Goal: Task Accomplishment & Management: Manage account settings

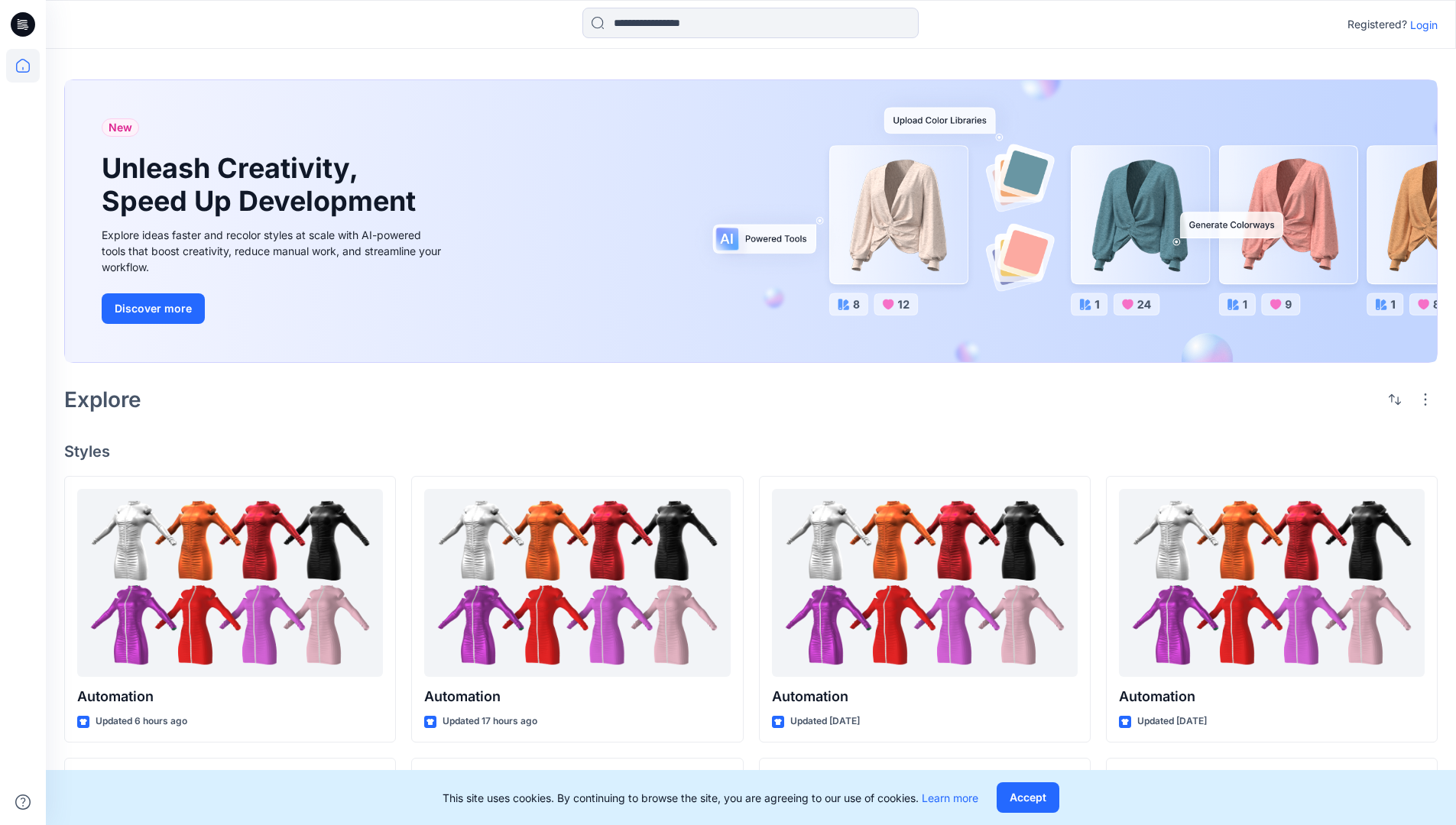
click at [1420, 24] on p "Login" at bounding box center [1424, 25] width 28 height 16
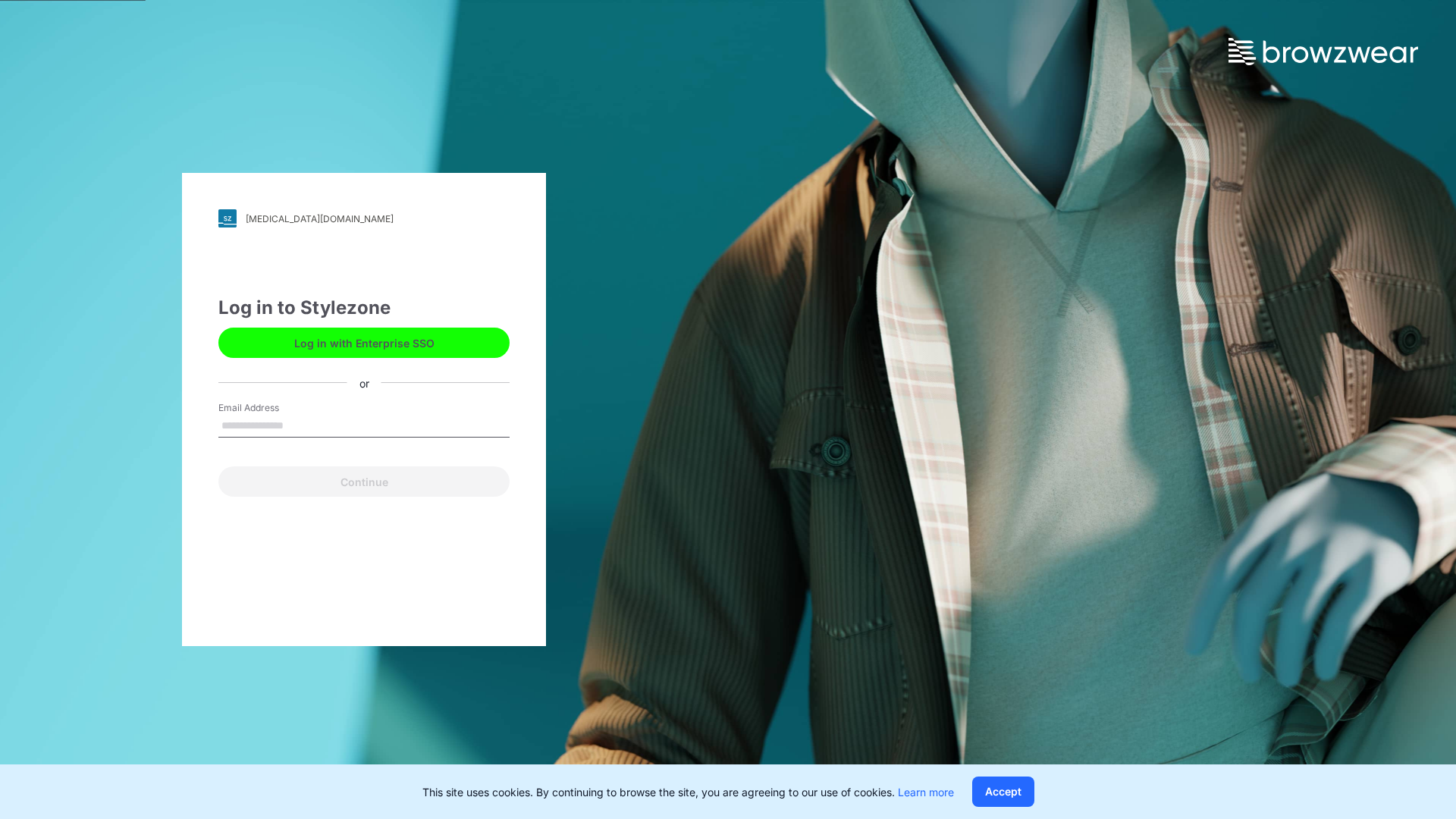
click at [300, 424] on input "Email Address" at bounding box center [364, 426] width 291 height 23
type input "**********"
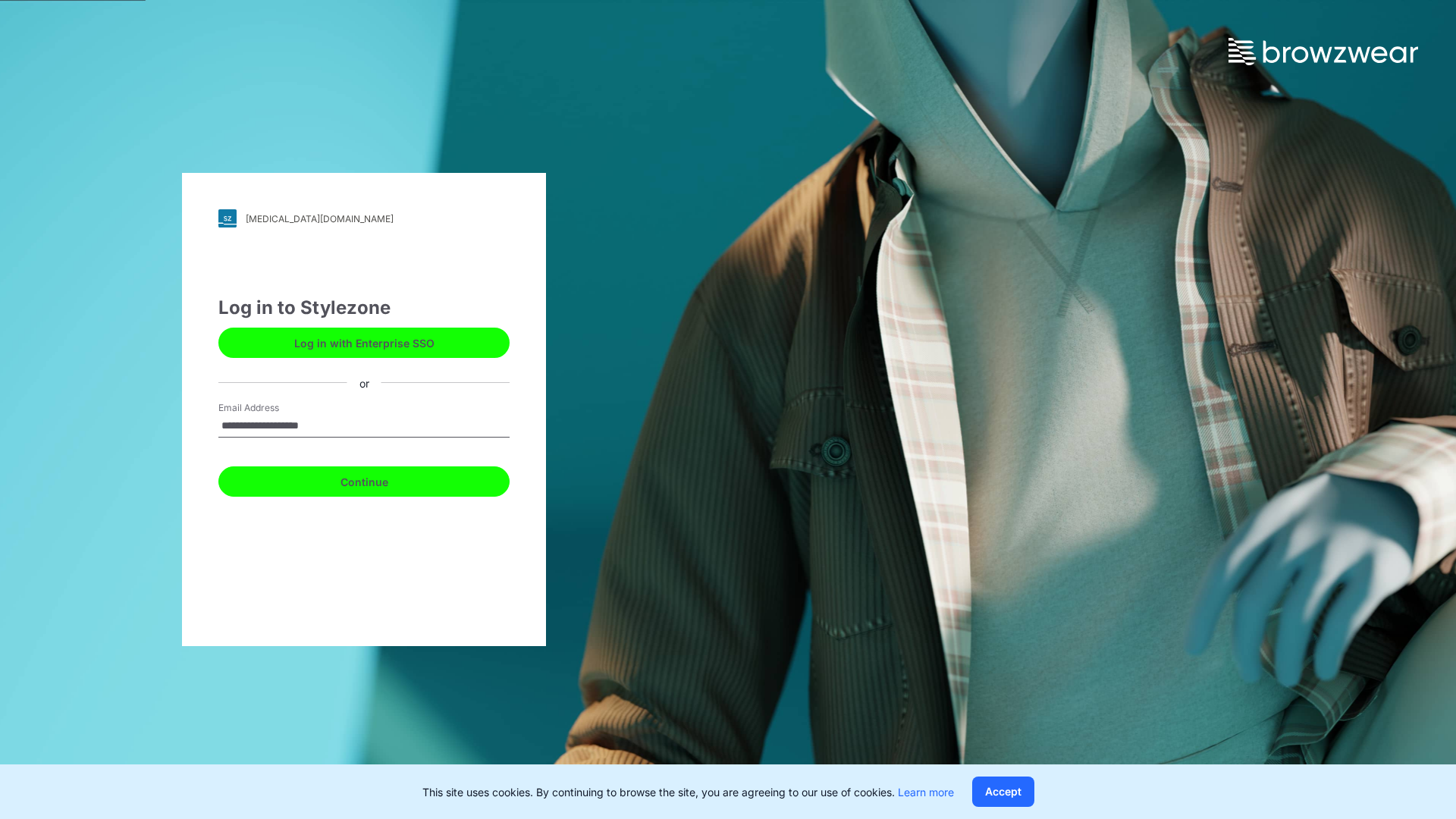
click at [381, 479] on button "Continue" at bounding box center [364, 481] width 291 height 31
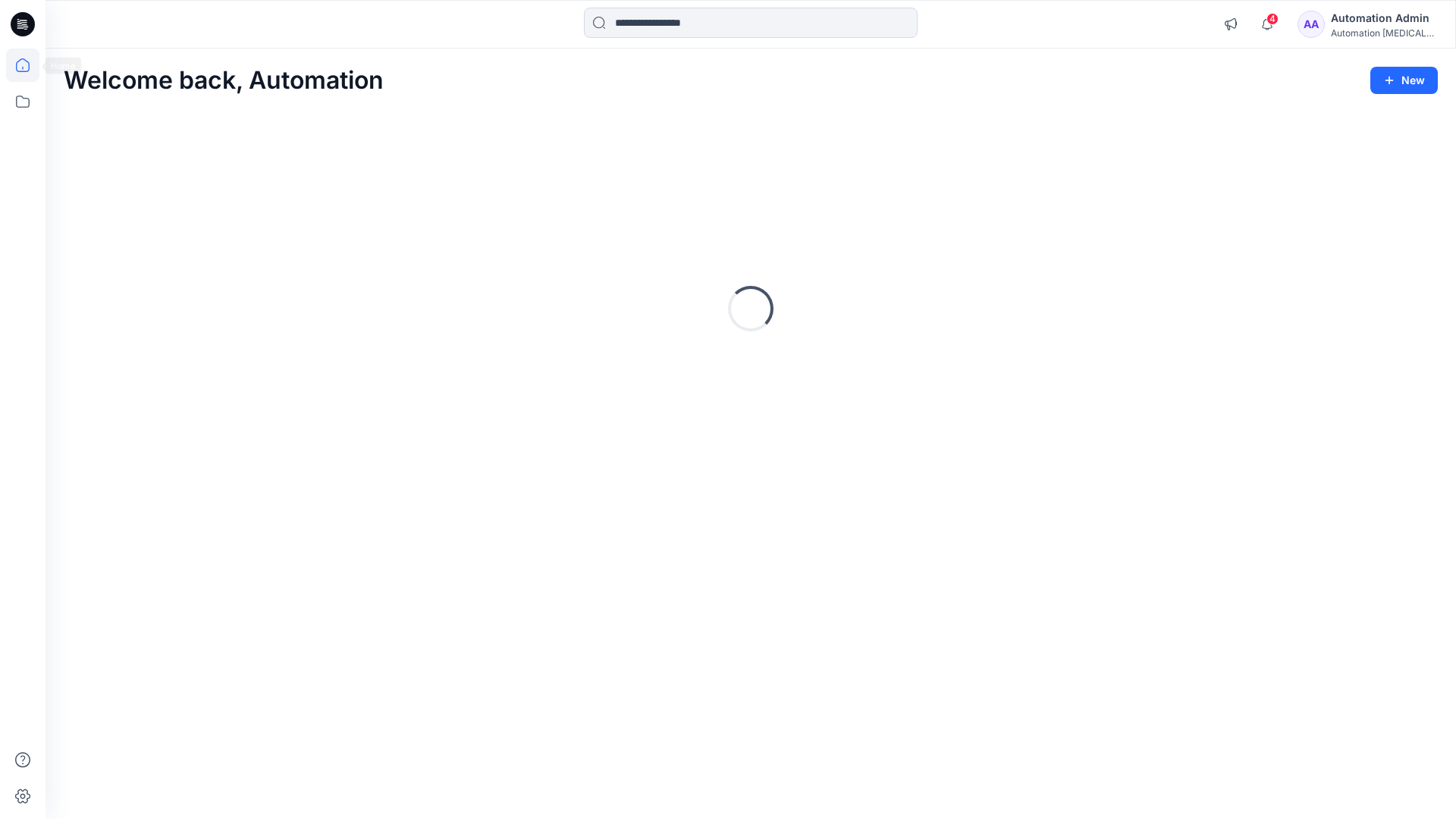
click at [29, 65] on icon at bounding box center [22, 65] width 14 height 14
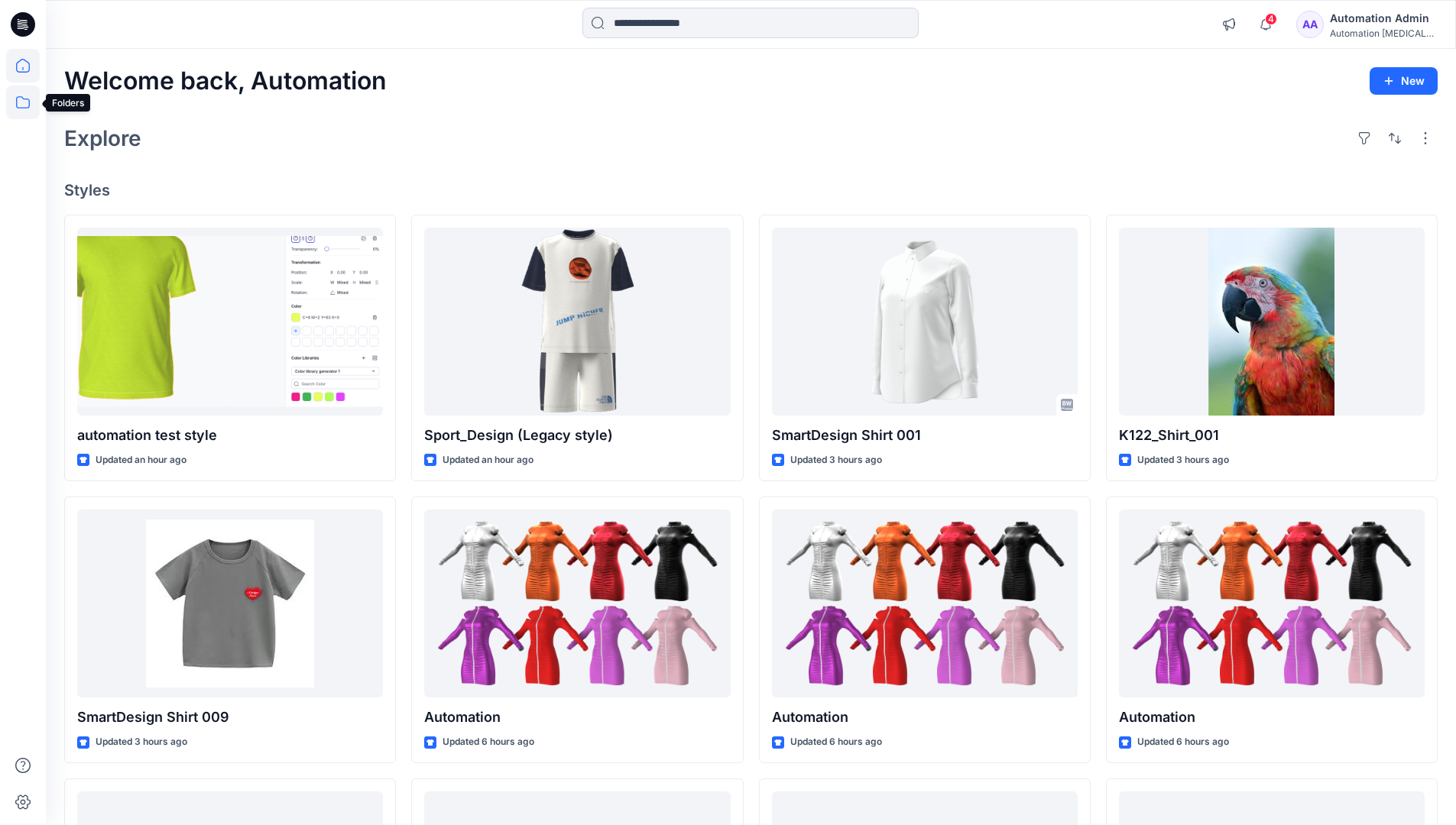
click at [28, 102] on icon at bounding box center [23, 103] width 34 height 34
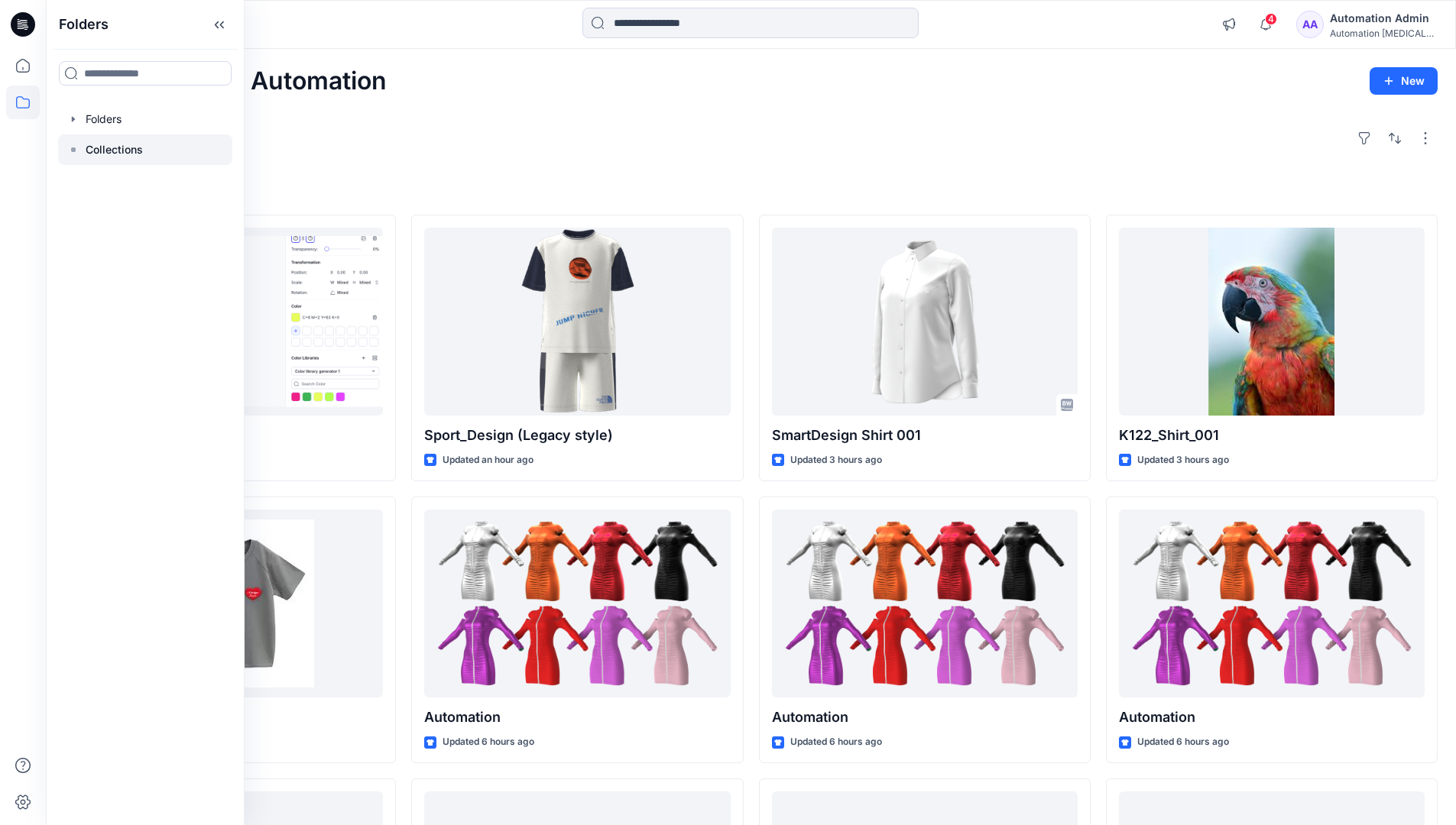
click at [113, 150] on p "Collections" at bounding box center [114, 150] width 57 height 19
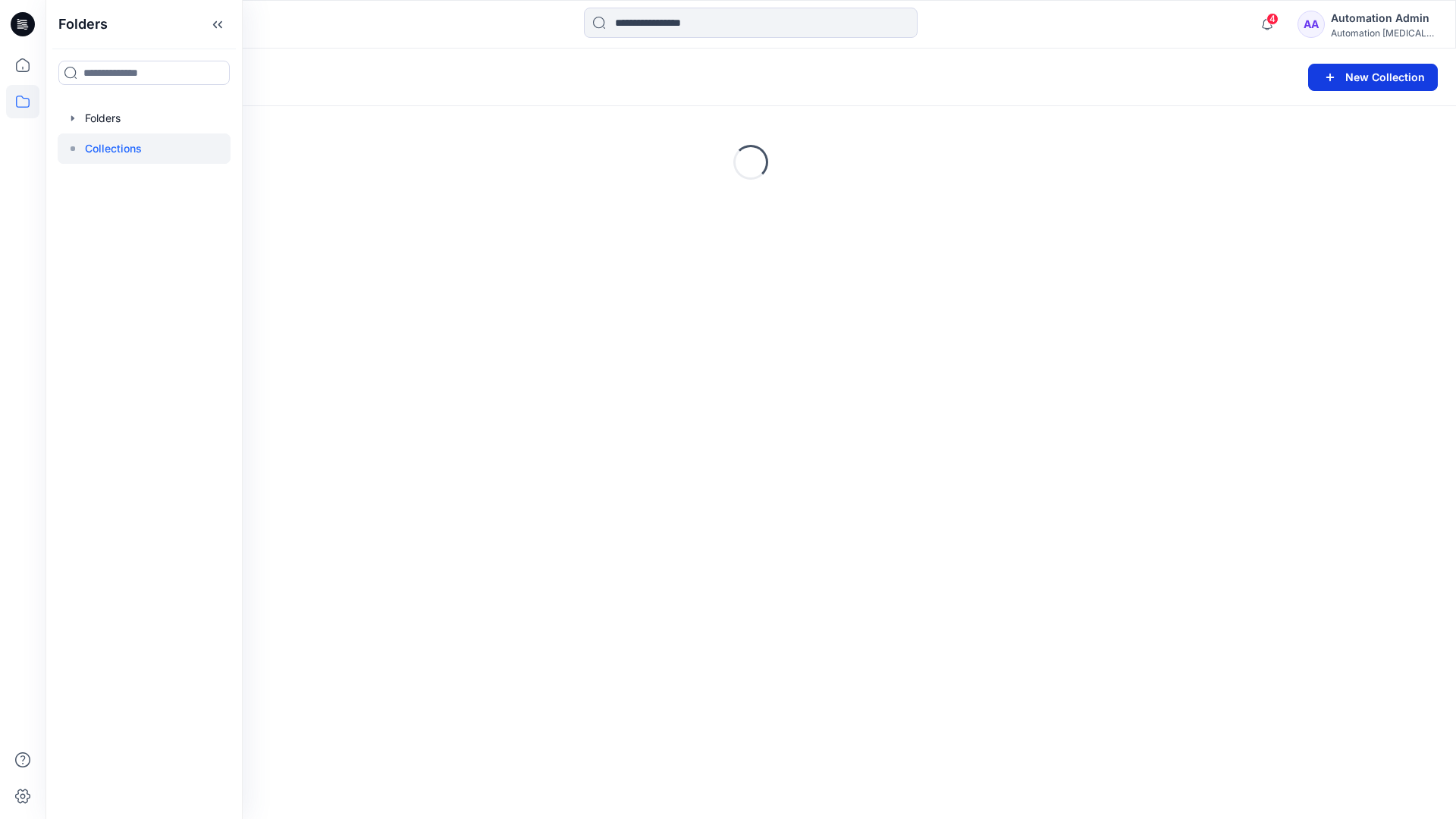
click at [1372, 81] on button "New Collection" at bounding box center [1372, 77] width 129 height 27
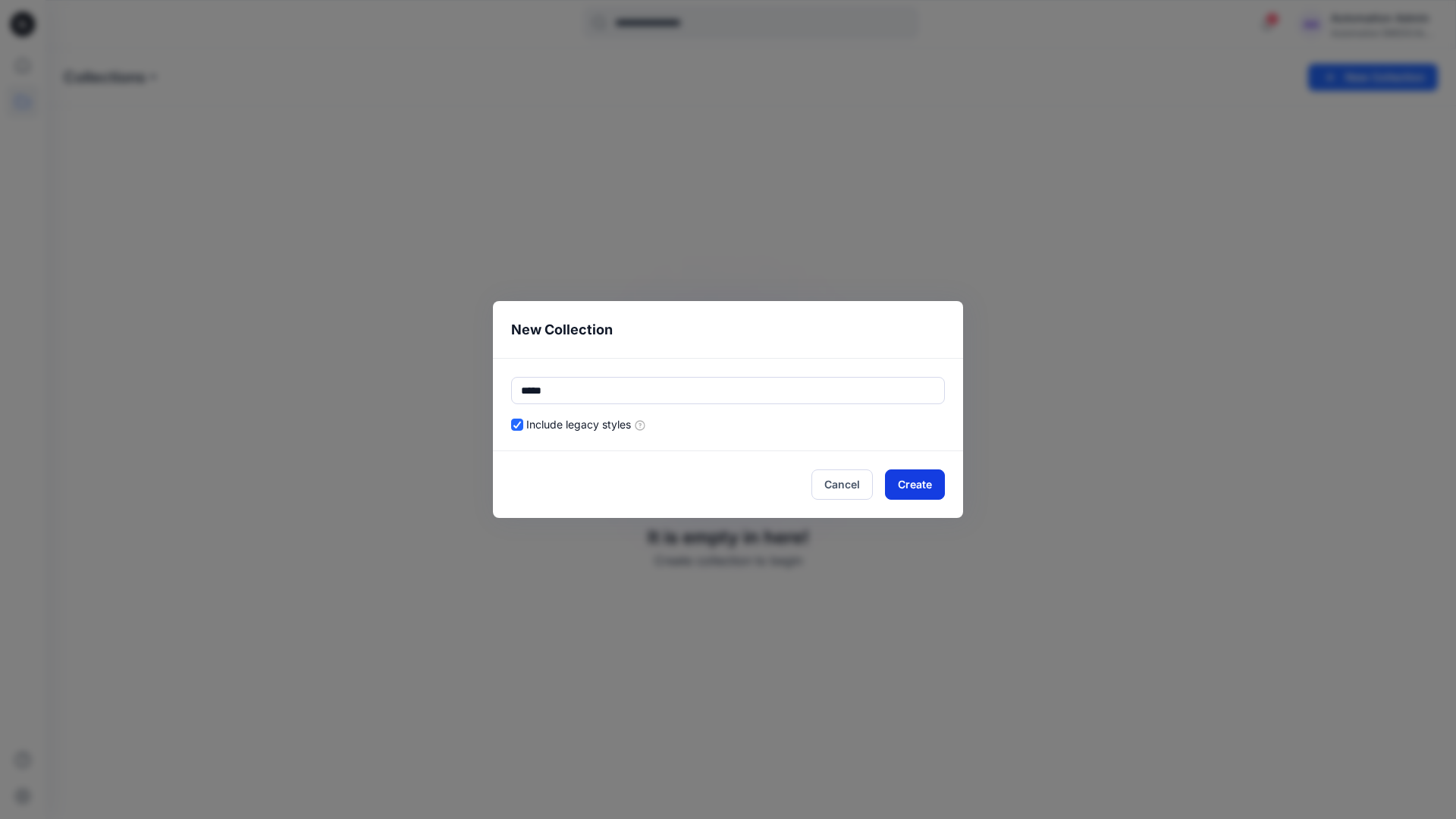
type input "*****"
click at [908, 487] on button "Create" at bounding box center [914, 485] width 60 height 31
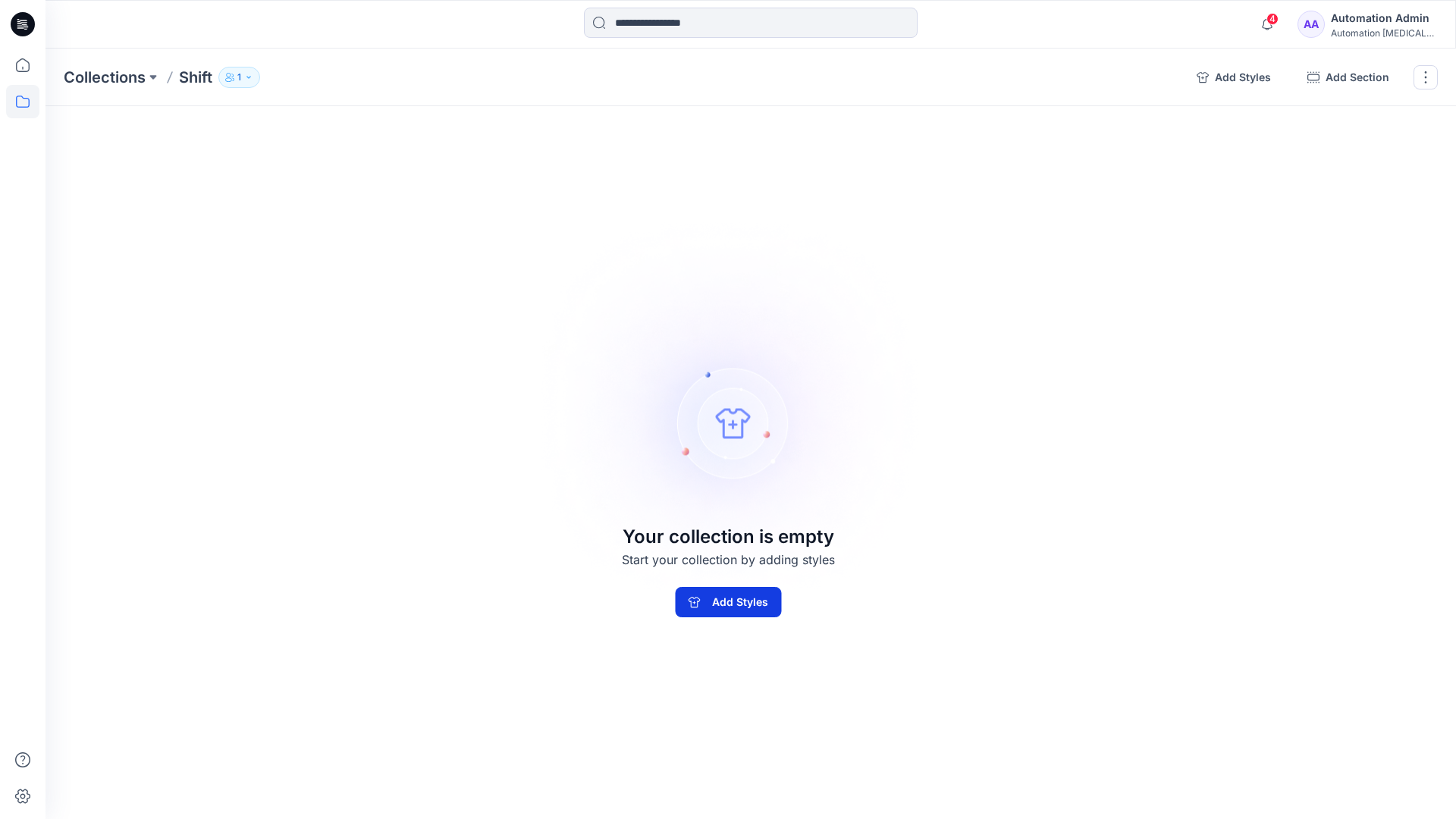
click at [765, 595] on button "Add Styles" at bounding box center [728, 602] width 106 height 31
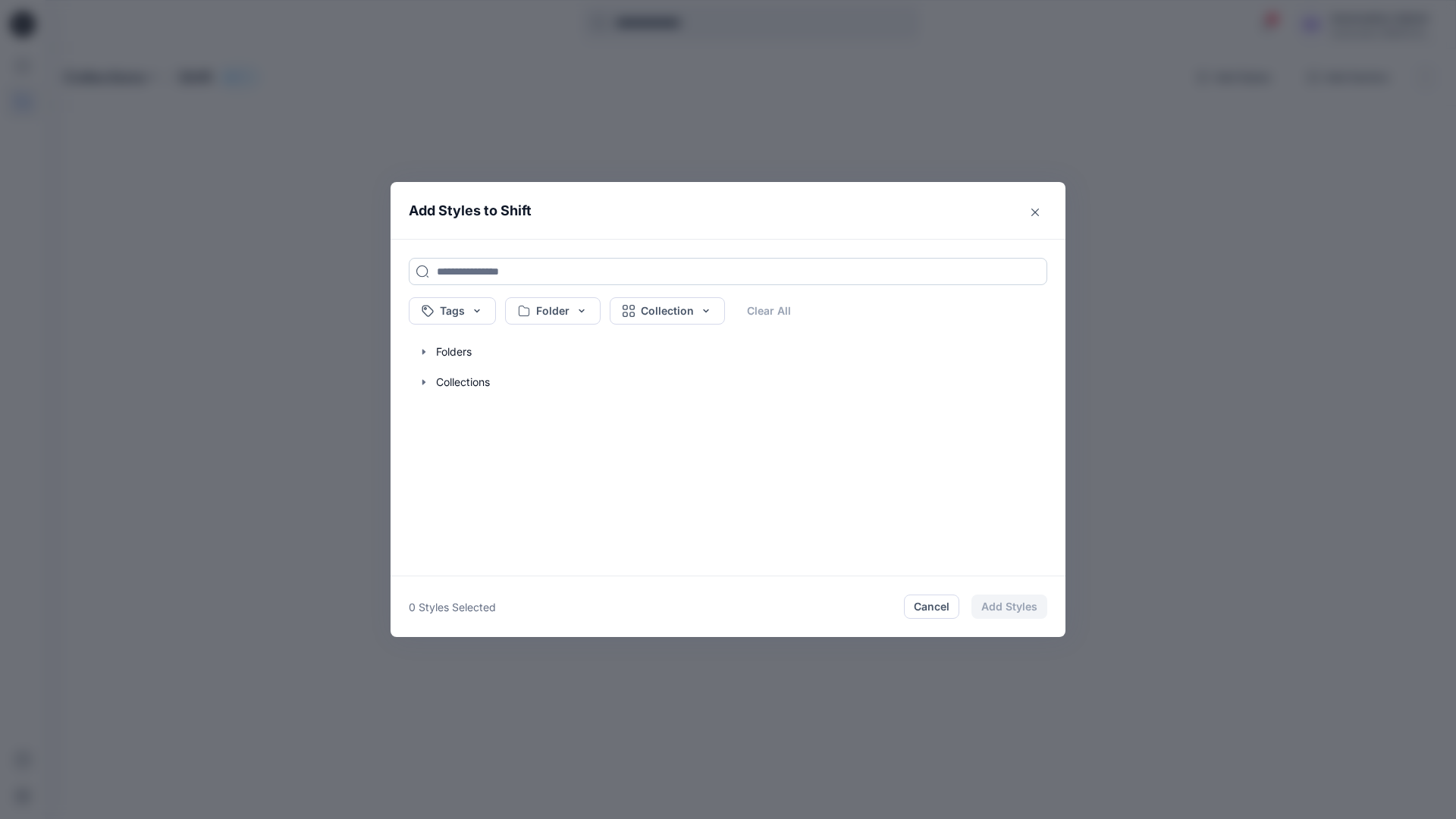
click at [458, 270] on input at bounding box center [728, 272] width 639 height 27
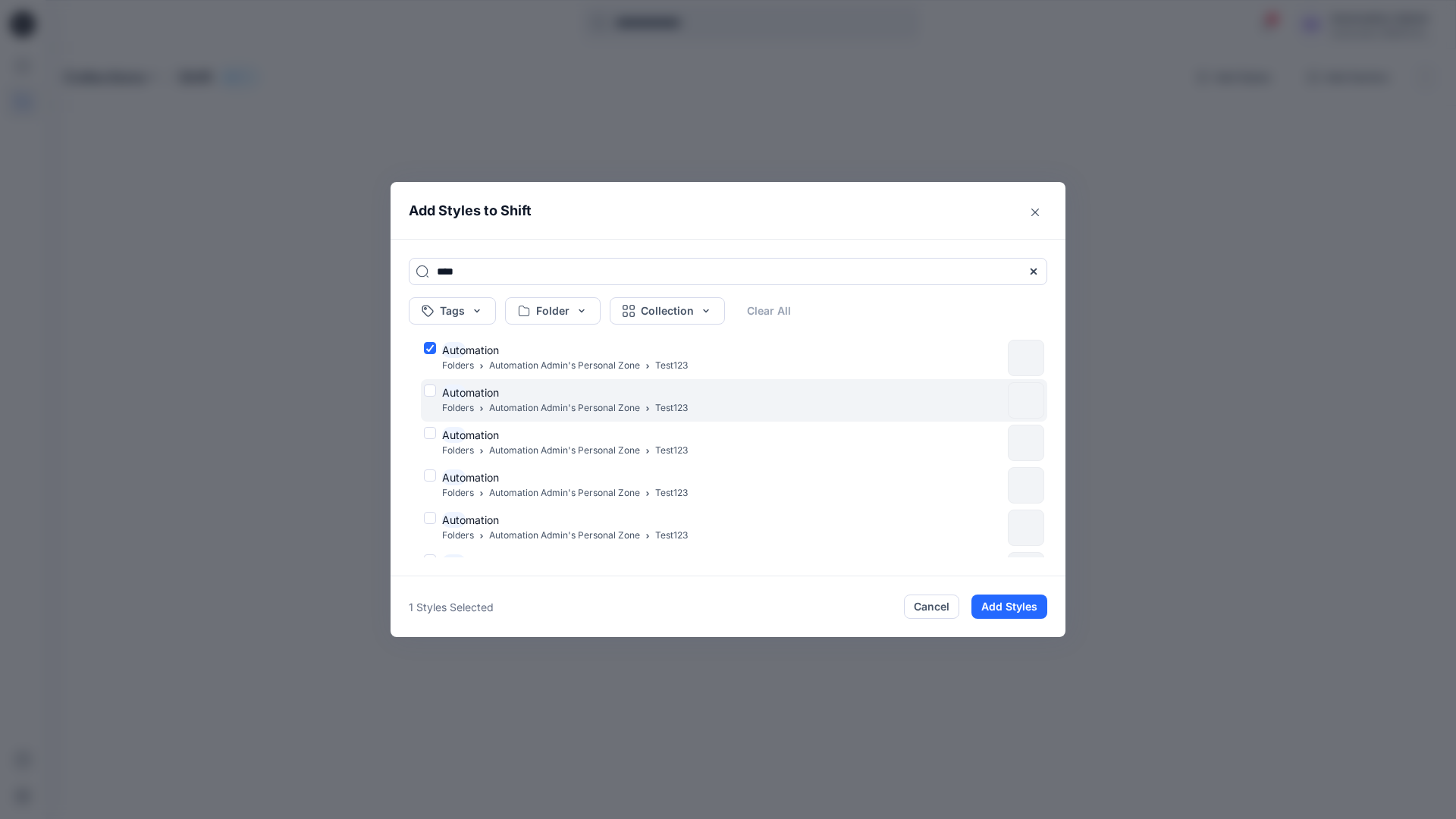
type input "****"
click at [430, 388] on div "Auto mation Folders Automation Admin's Personal Zone Test123" at bounding box center [713, 400] width 578 height 32
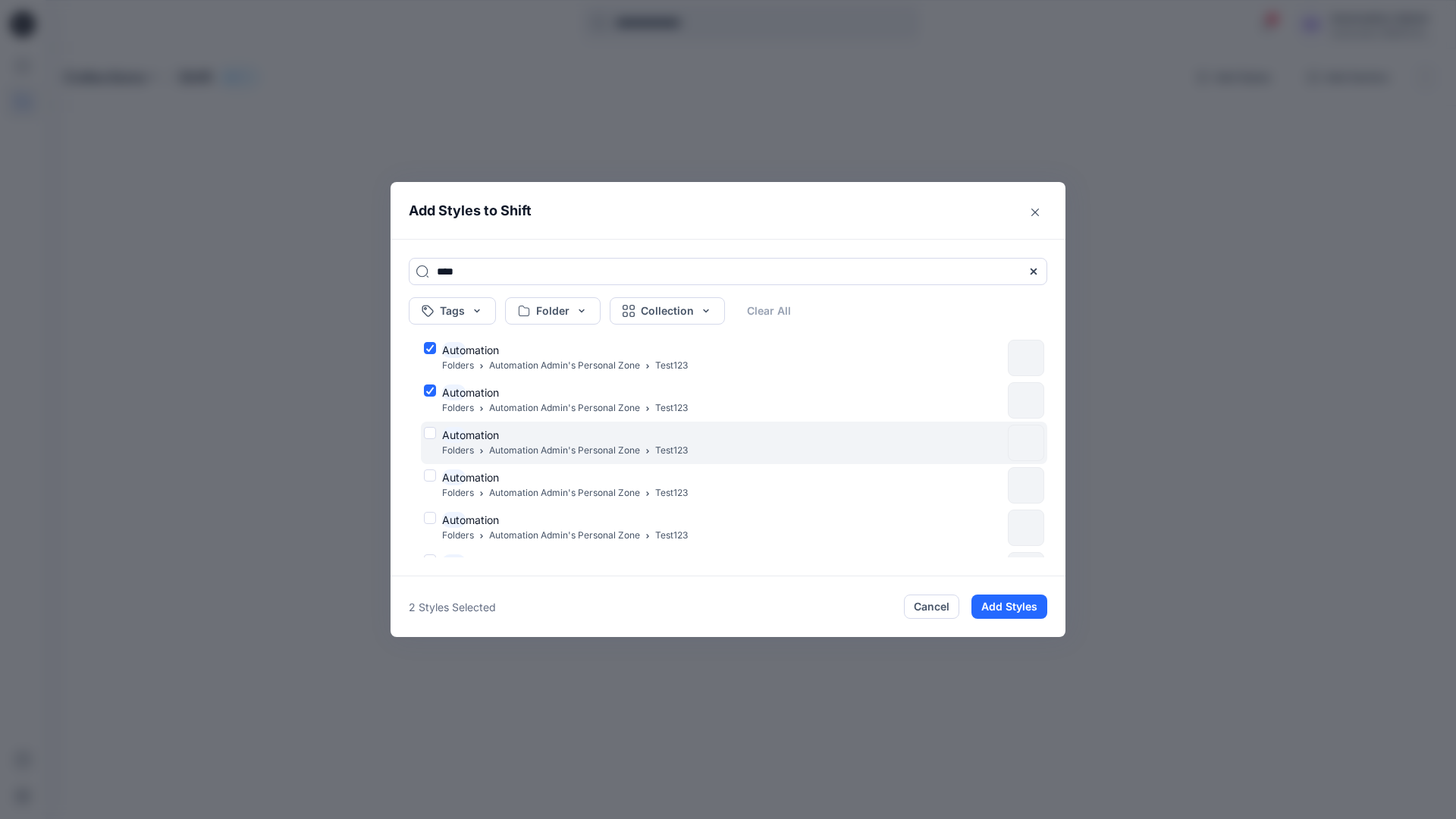
click at [431, 430] on div "Auto mation Folders Automation Admin's Personal Zone Test123" at bounding box center [713, 443] width 578 height 32
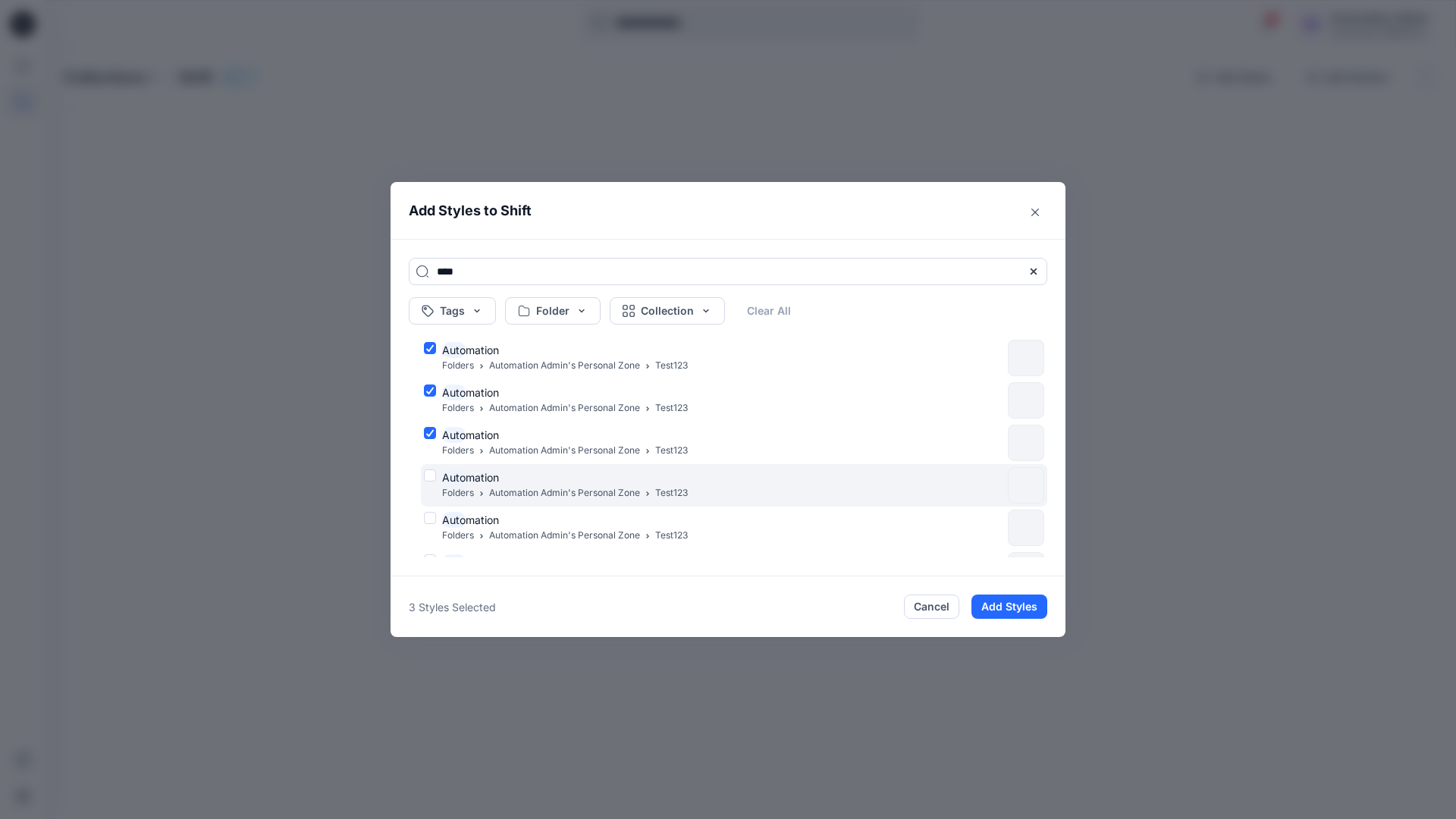
click at [431, 474] on div "Auto mation Folders Automation Admin's Personal Zone Test123" at bounding box center [713, 485] width 578 height 32
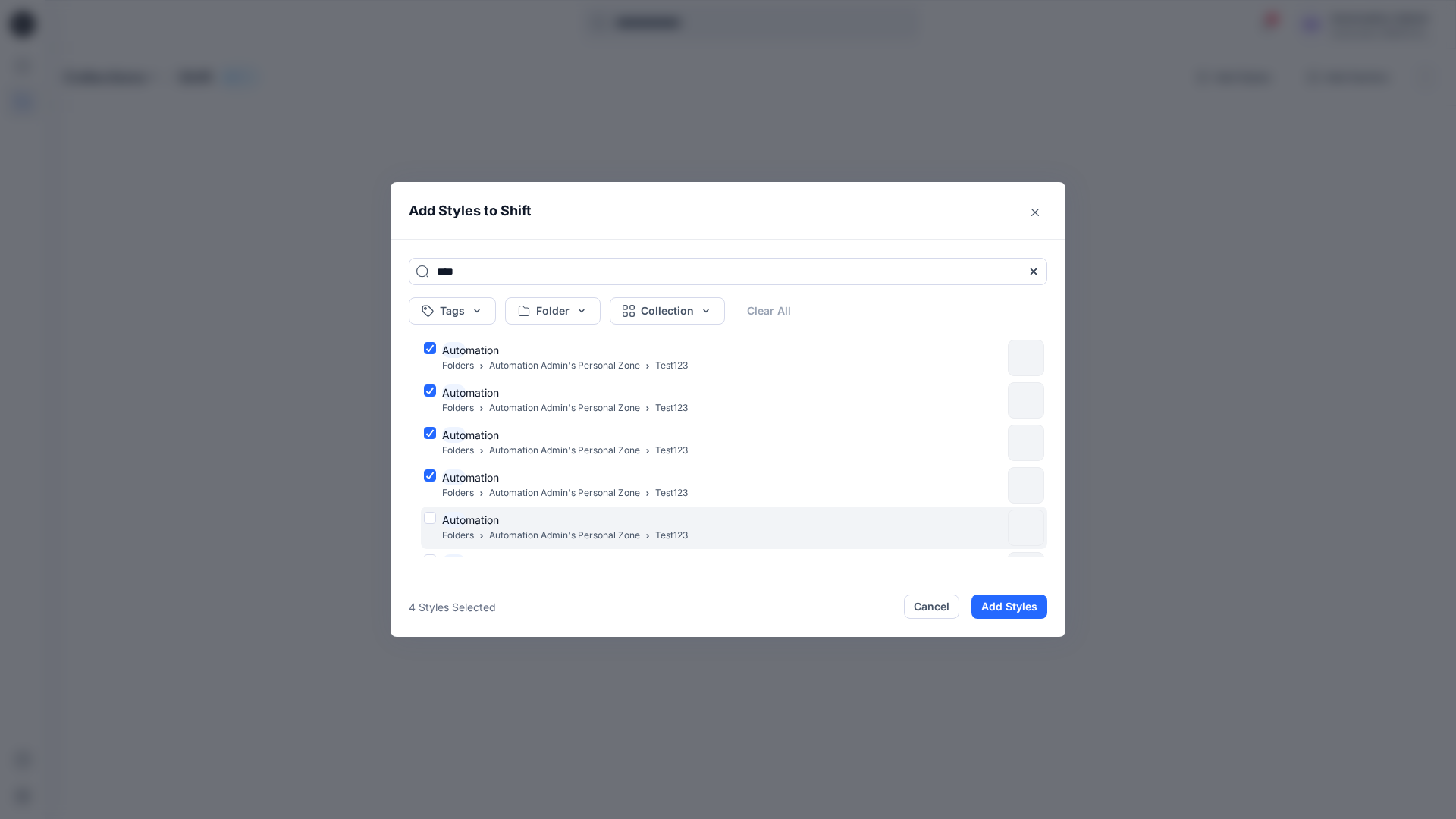
click at [427, 520] on div "Auto mation Folders Automation Admin's Personal Zone Test123" at bounding box center [713, 528] width 578 height 32
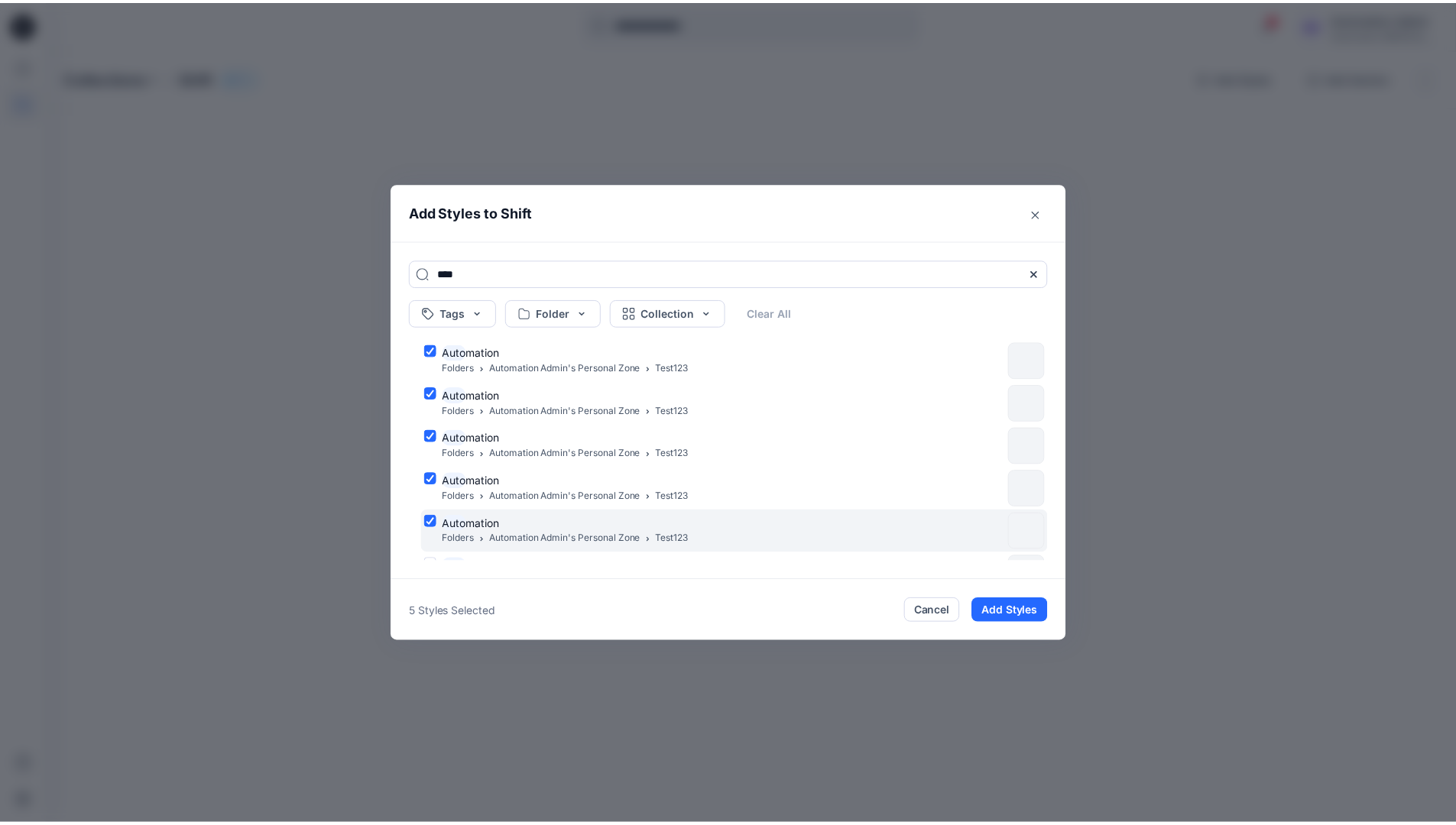
scroll to position [125, 0]
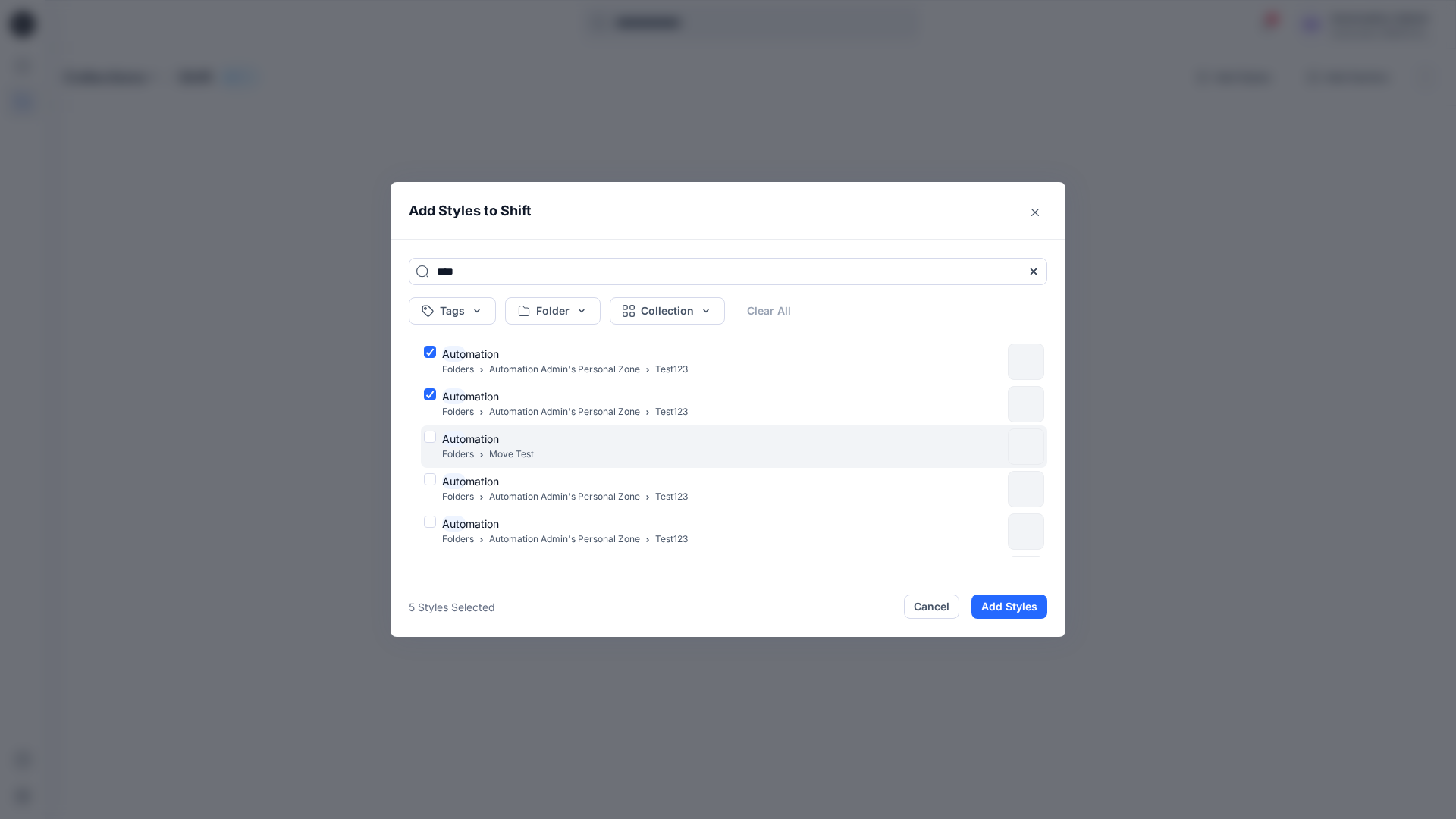
click at [430, 436] on div "Auto mation Folders Move Test" at bounding box center [713, 447] width 578 height 32
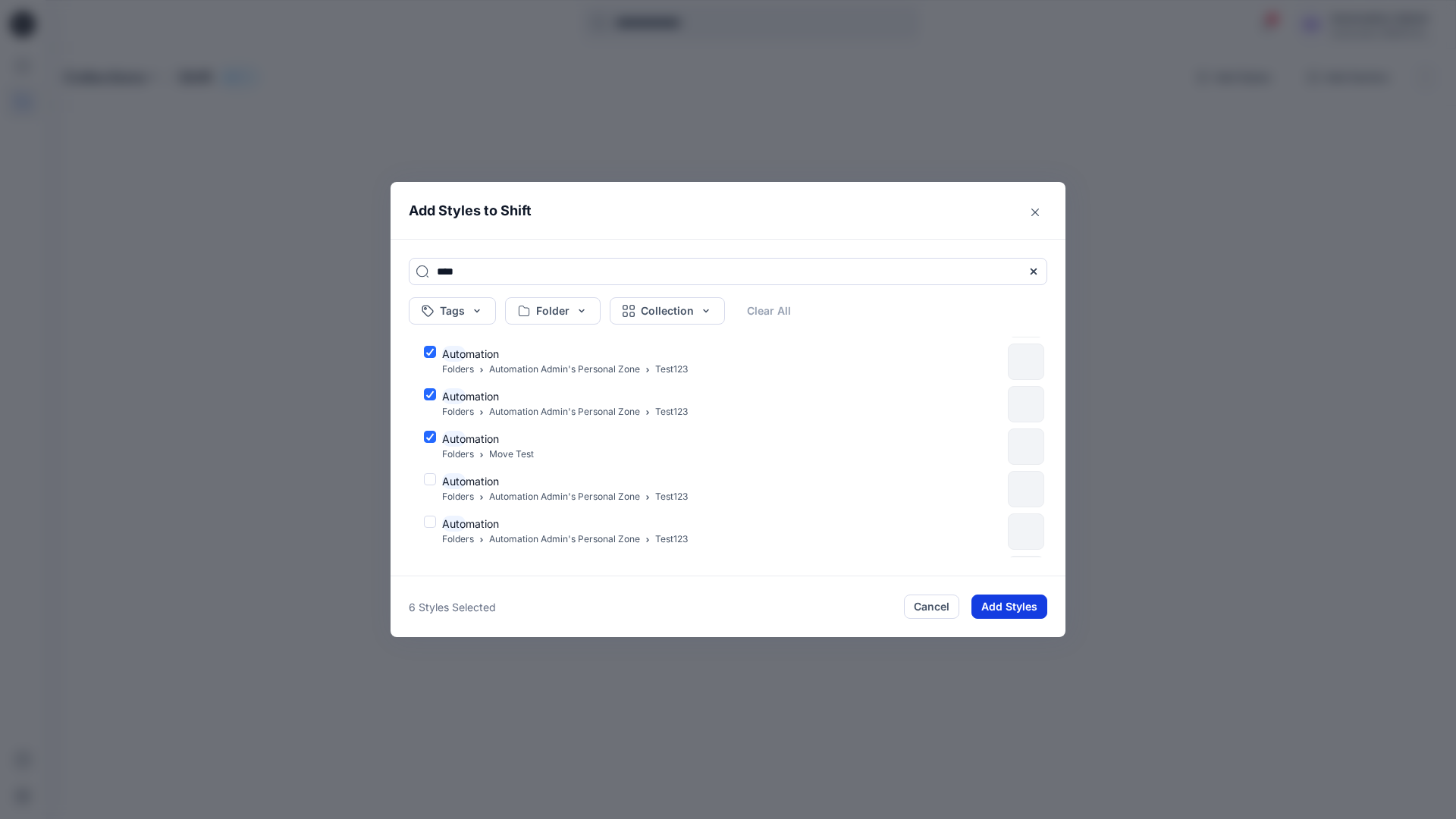
click at [997, 600] on button "Add Styles" at bounding box center [1009, 607] width 76 height 24
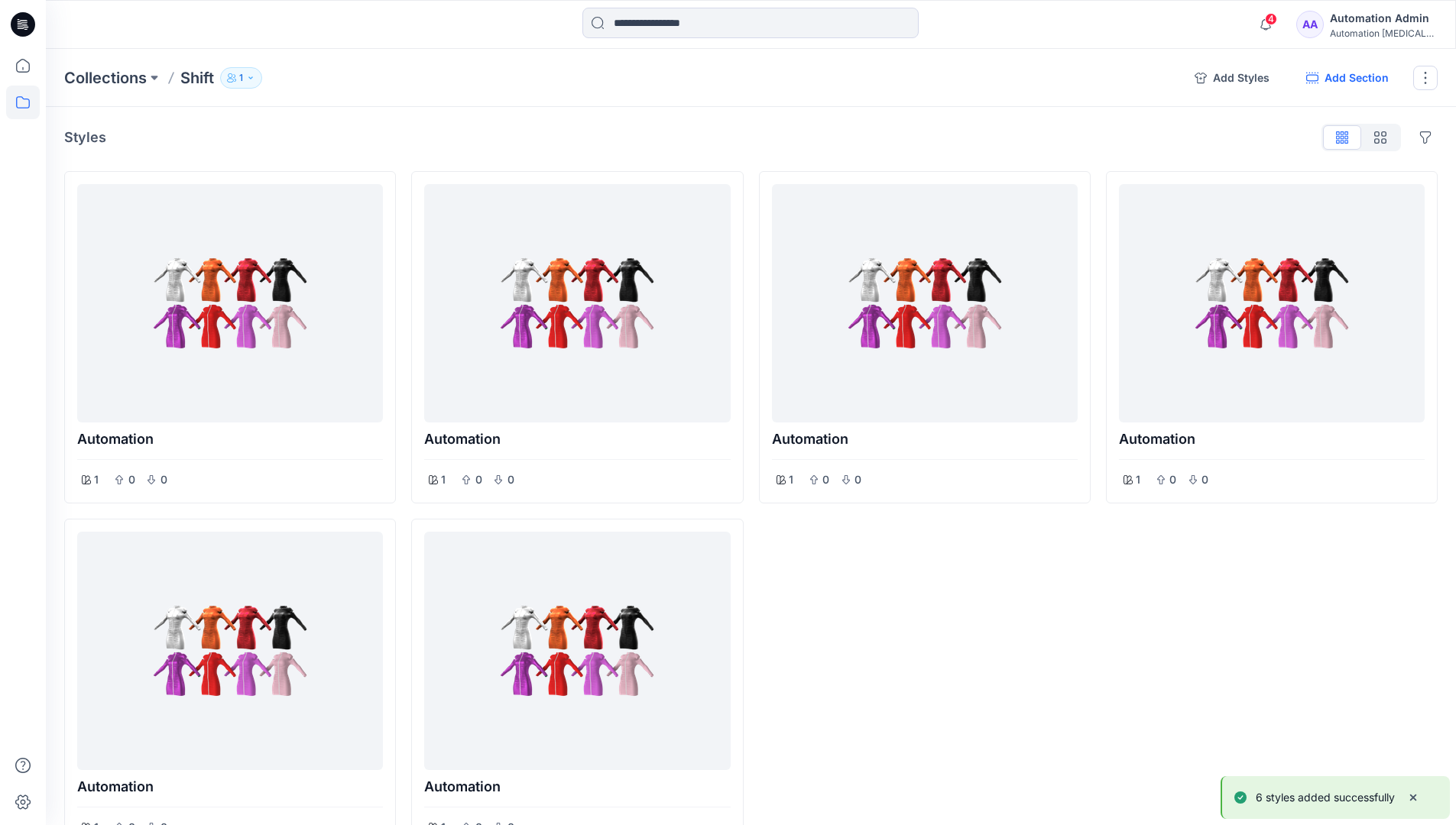
click at [1345, 79] on button "Add Section" at bounding box center [1347, 78] width 107 height 24
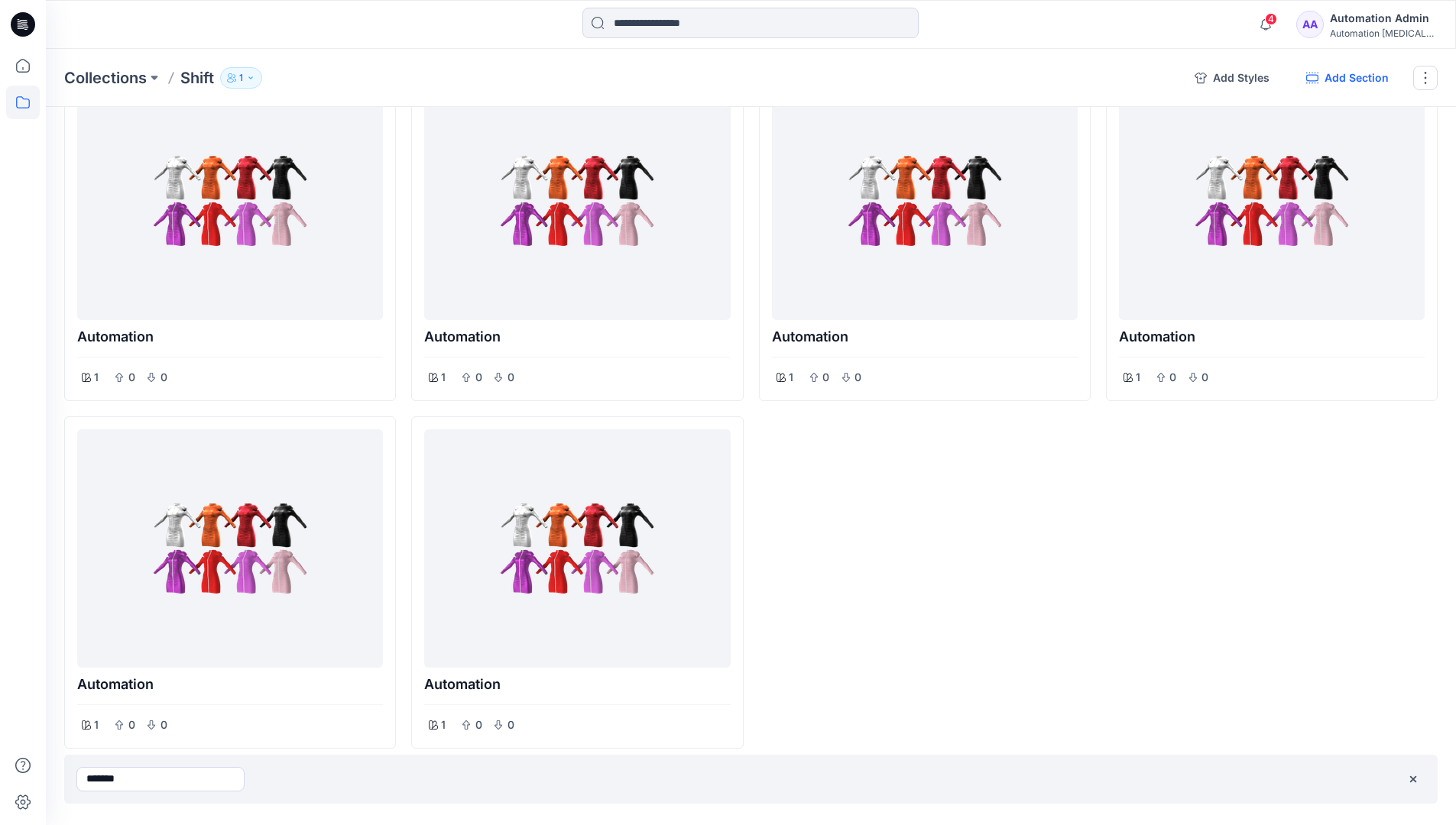
type input "*******"
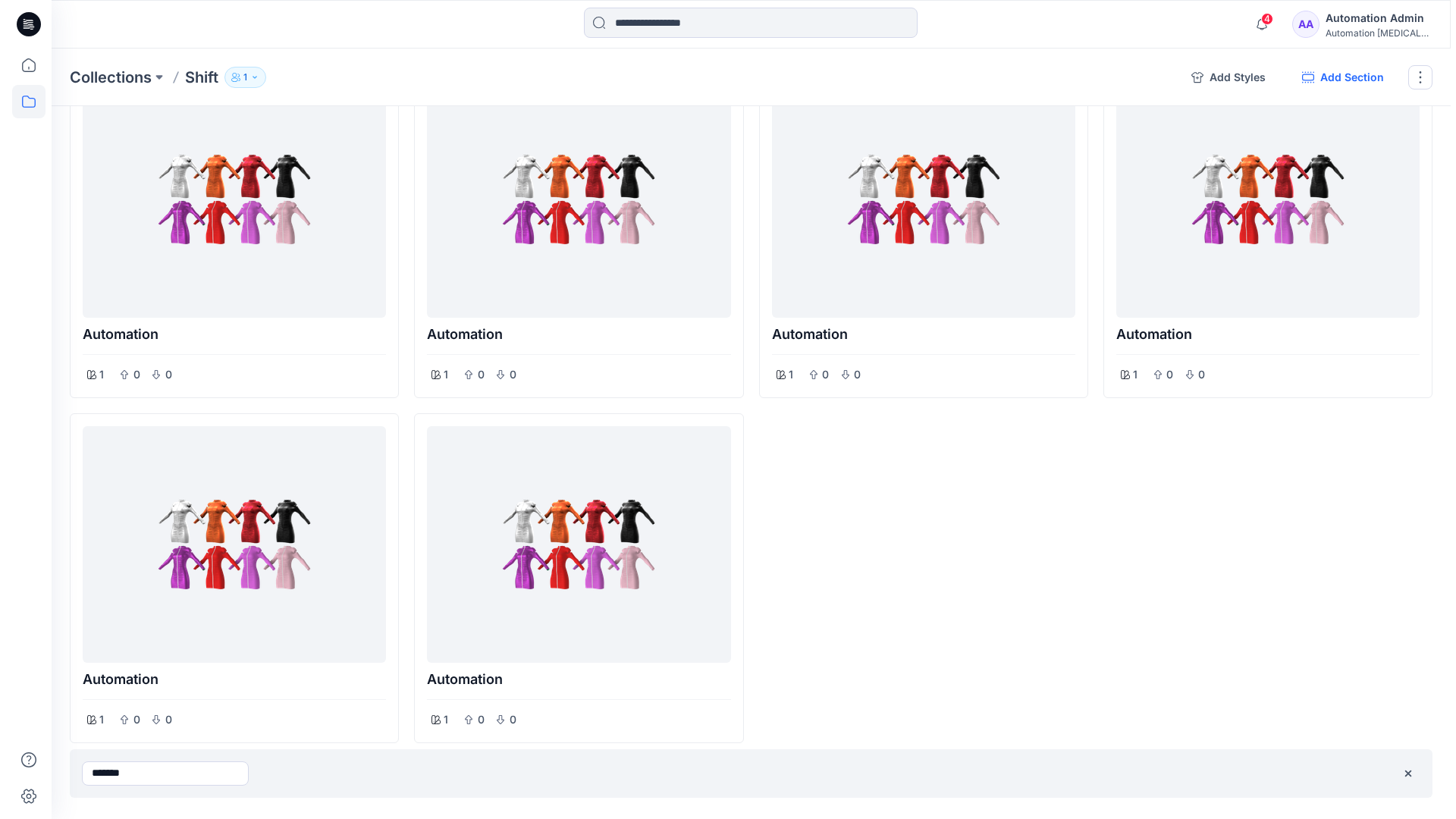
scroll to position [0, 0]
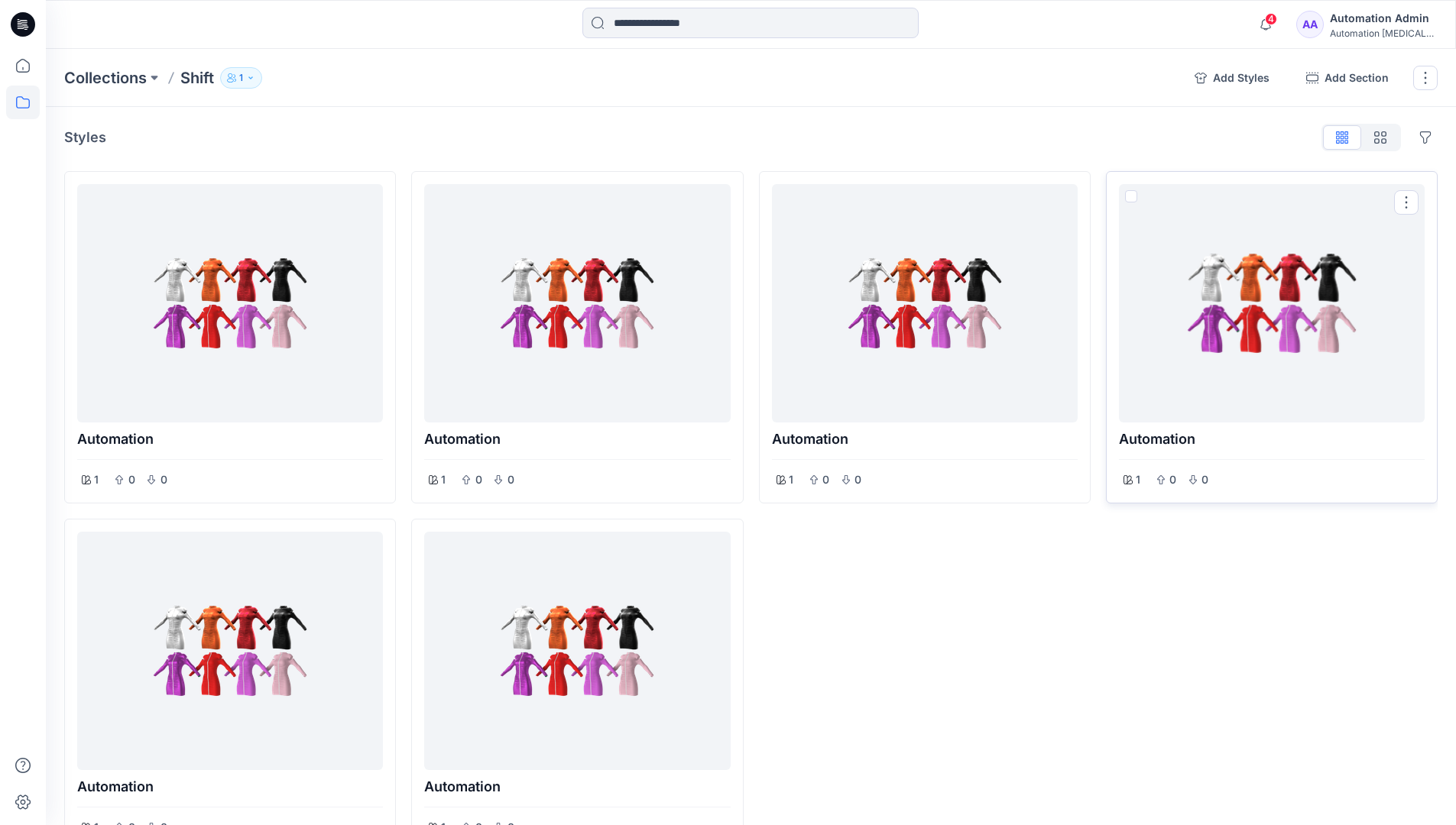
click at [1132, 197] on span at bounding box center [1130, 196] width 12 height 12
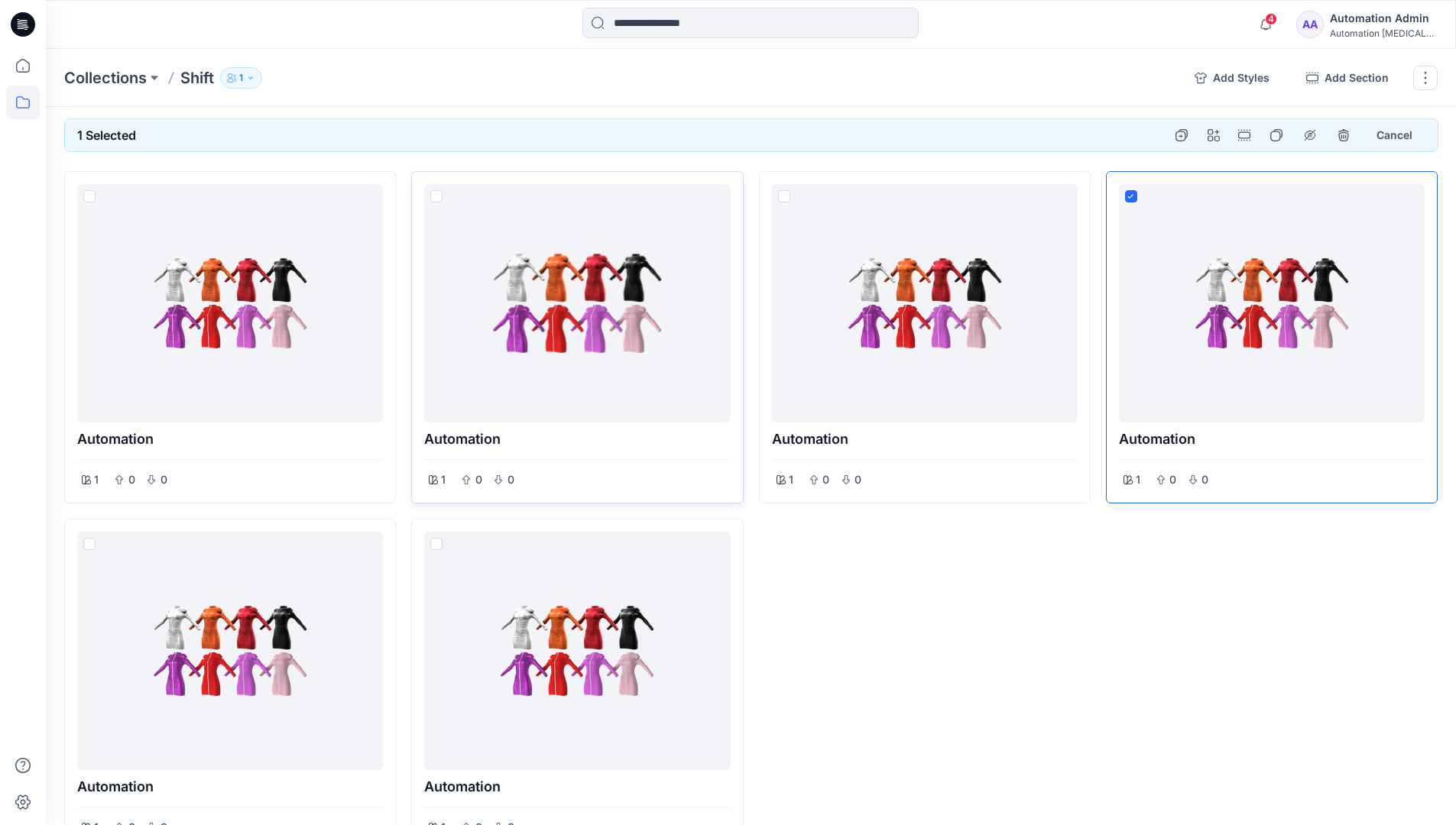
click at [439, 198] on span at bounding box center [436, 196] width 12 height 12
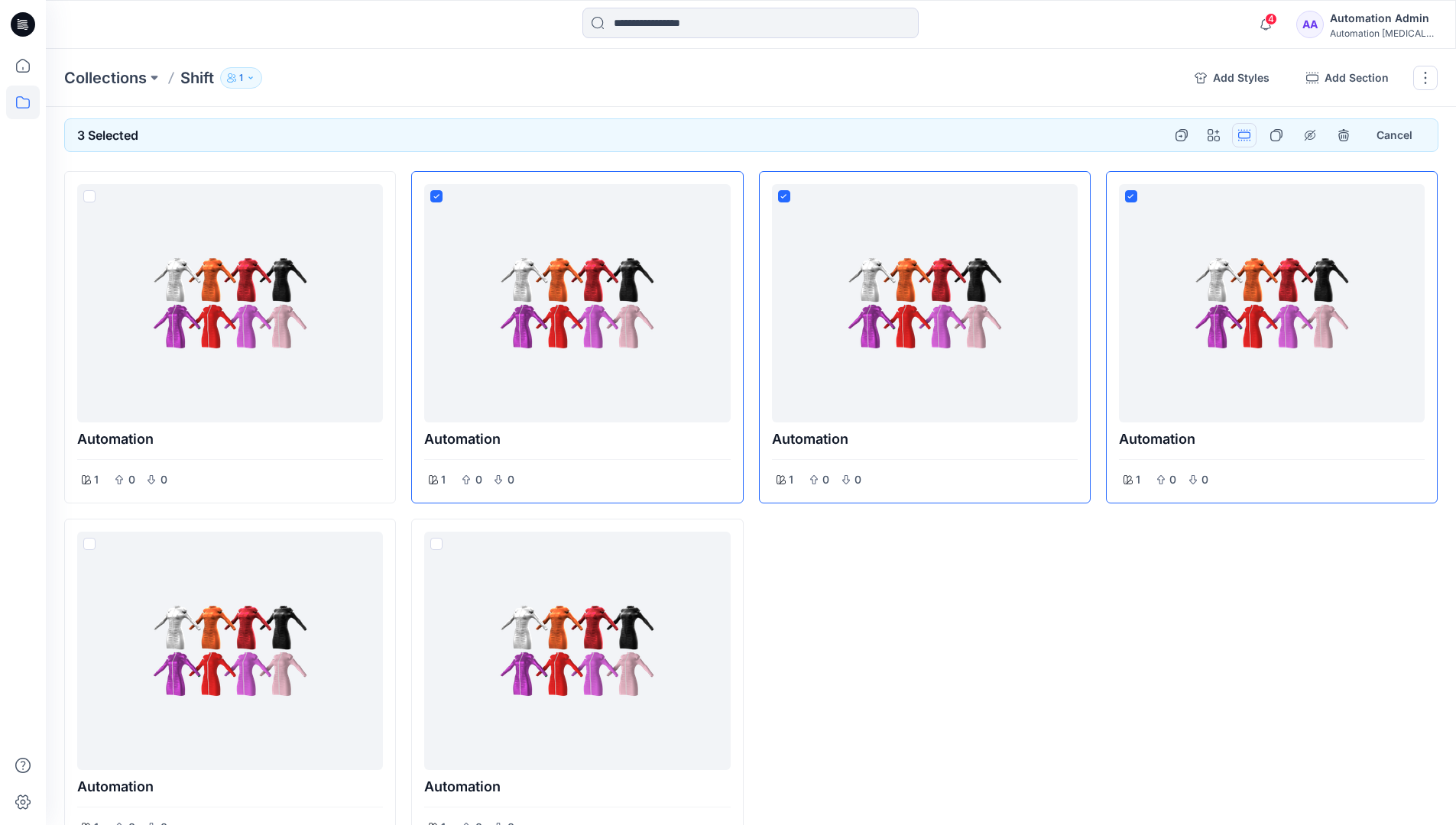
click at [1245, 134] on button "Options" at bounding box center [1244, 135] width 24 height 24
click at [1138, 172] on button "Section" at bounding box center [1171, 170] width 165 height 28
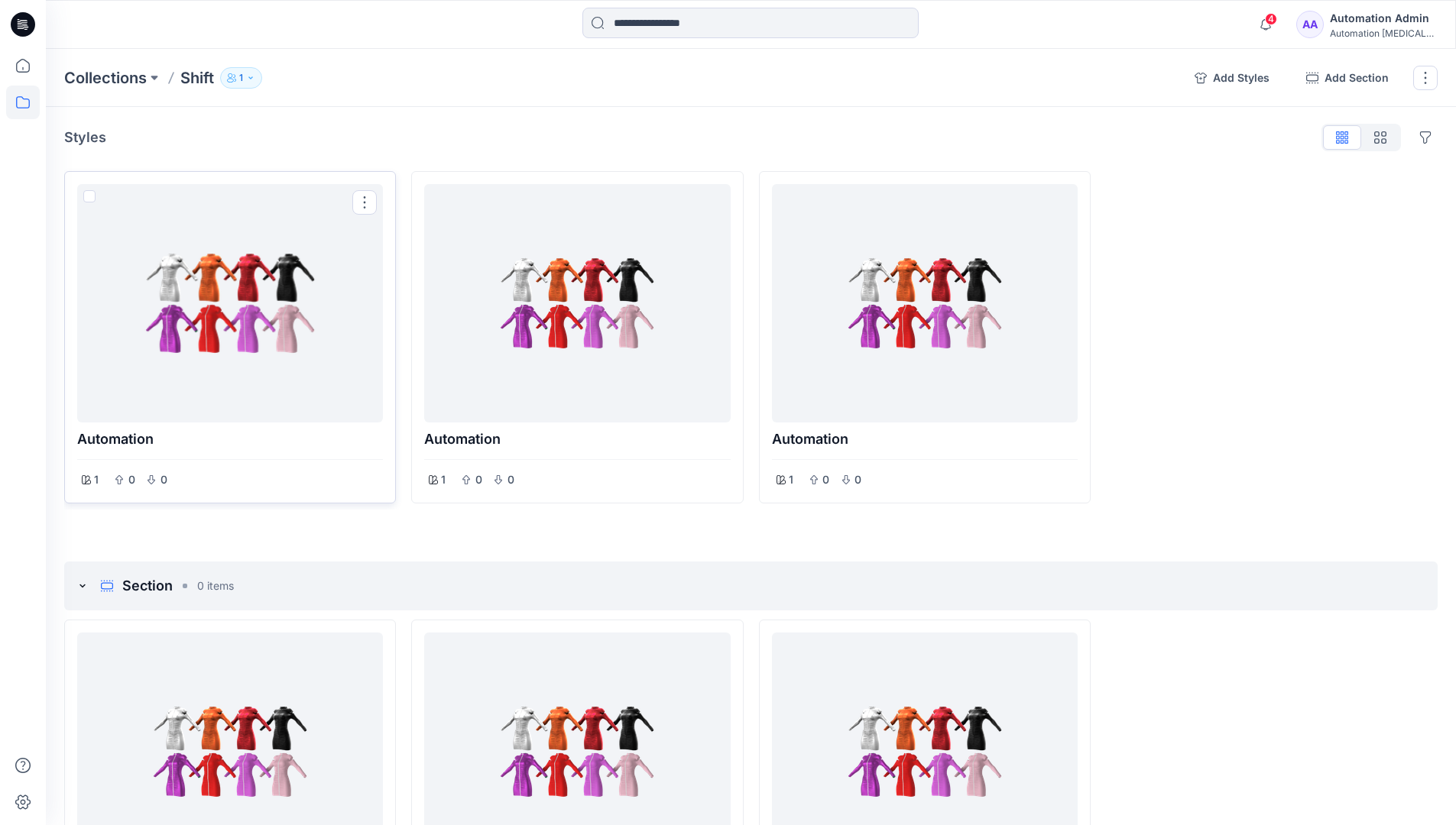
click at [90, 199] on span at bounding box center [89, 196] width 12 height 12
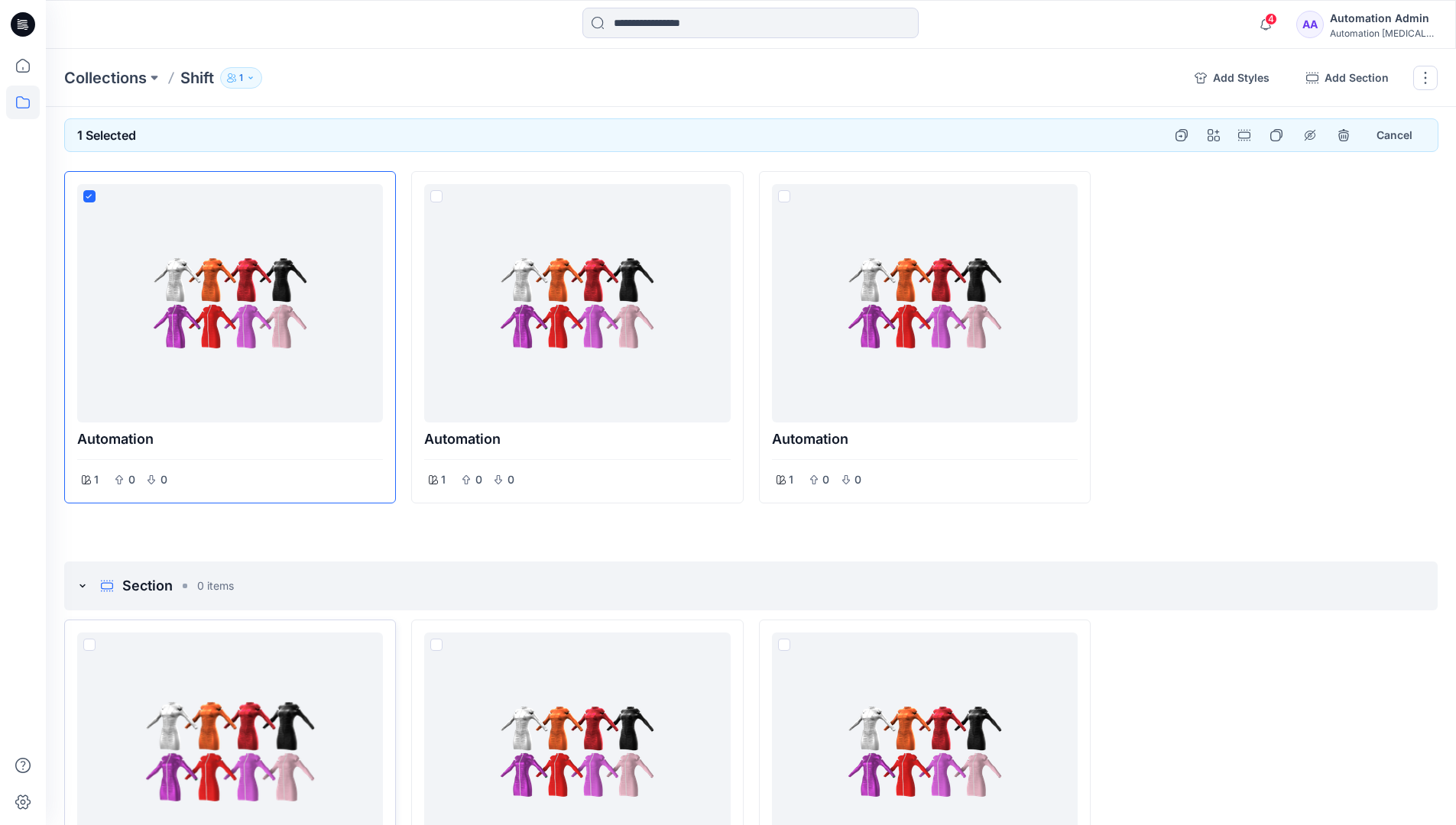
click at [87, 644] on span at bounding box center [89, 644] width 12 height 12
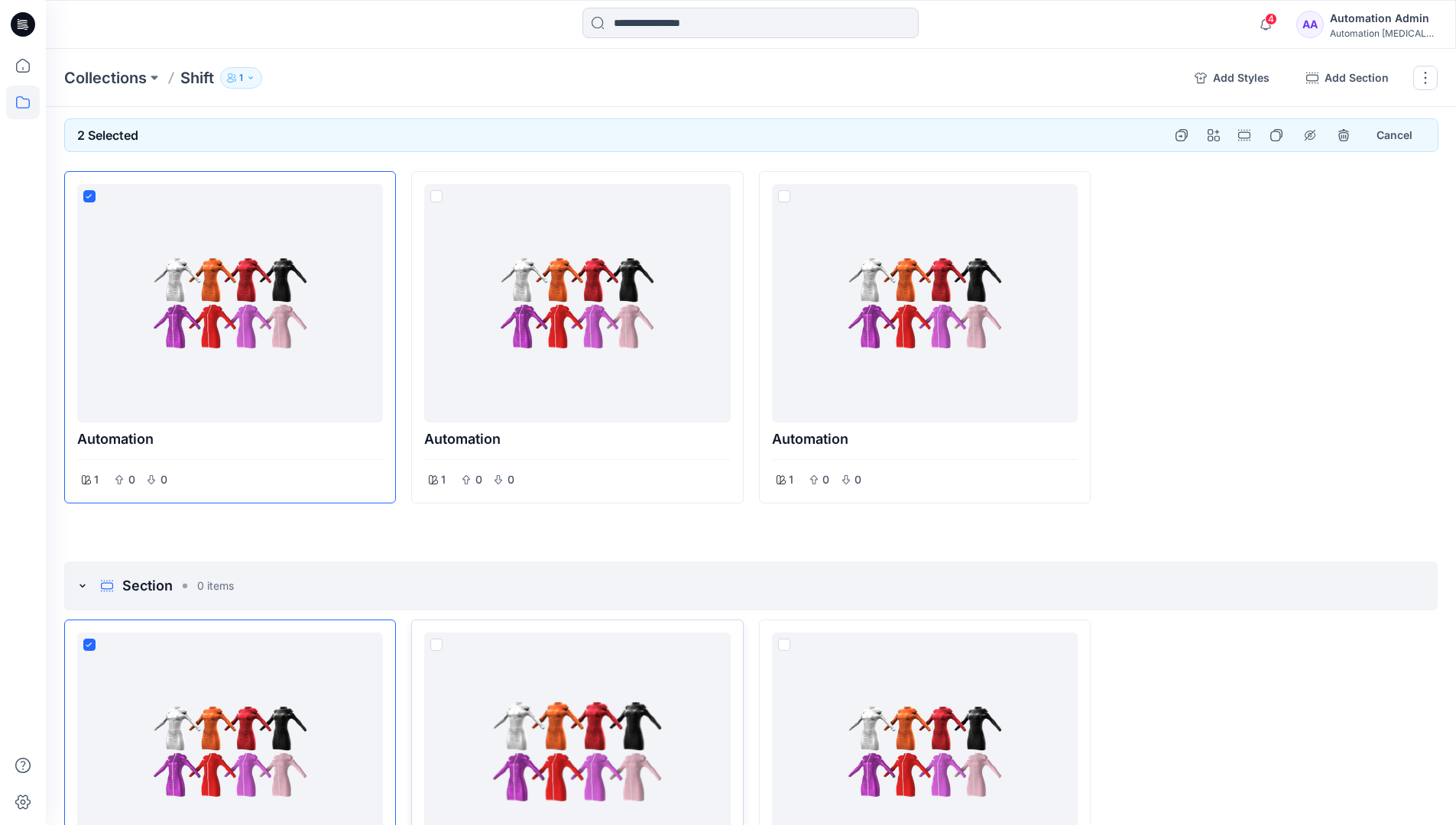
click at [437, 645] on span at bounding box center [436, 644] width 12 height 12
click at [110, 77] on p "Collections" at bounding box center [105, 78] width 83 height 21
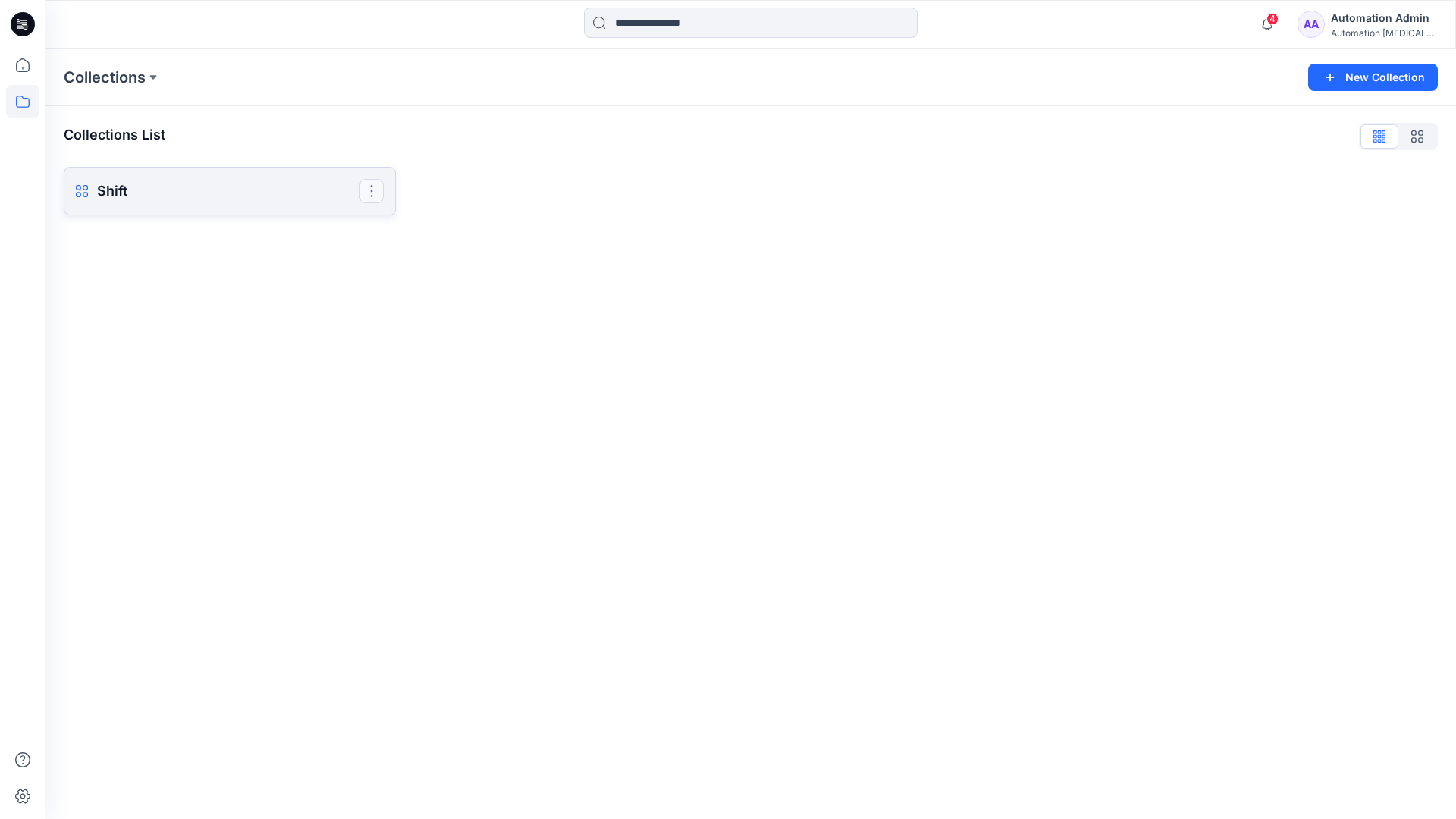
click at [372, 189] on button "button" at bounding box center [371, 191] width 24 height 24
click at [271, 298] on button "Delete Collection" at bounding box center [299, 296] width 164 height 28
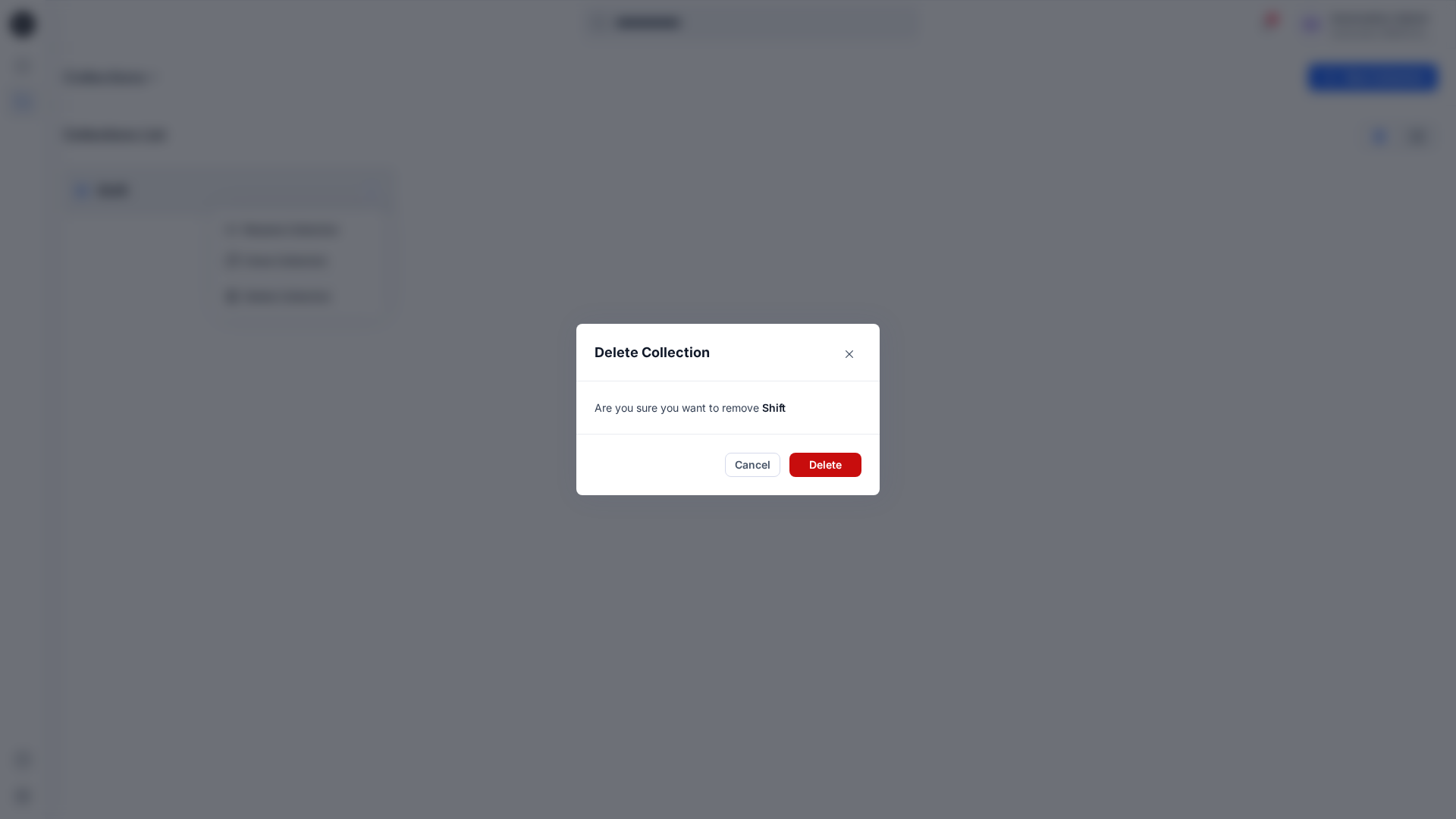
click at [820, 457] on button "Delete" at bounding box center [825, 465] width 72 height 24
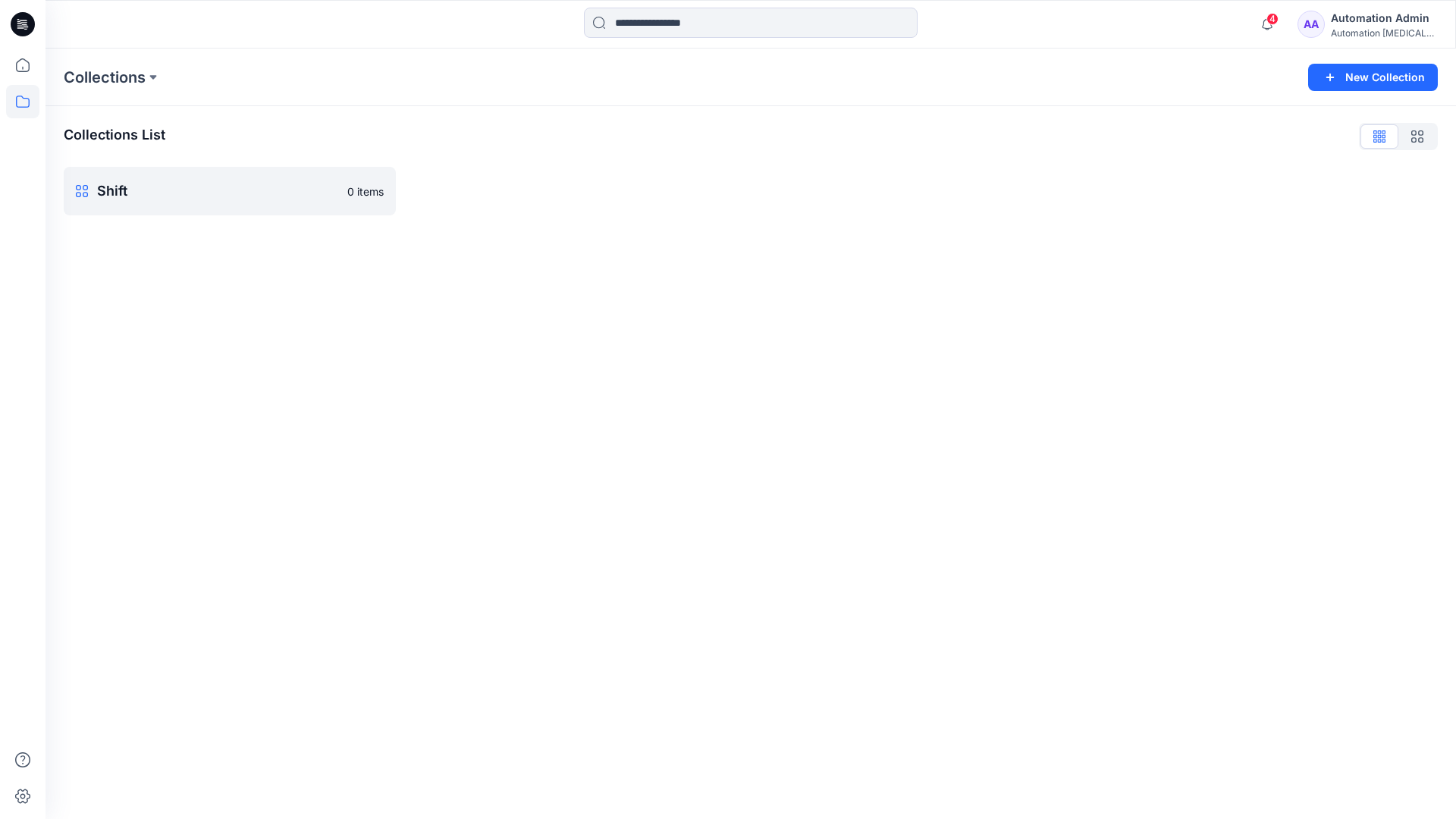
click at [1352, 18] on div "Automation Admin" at bounding box center [1384, 18] width 106 height 18
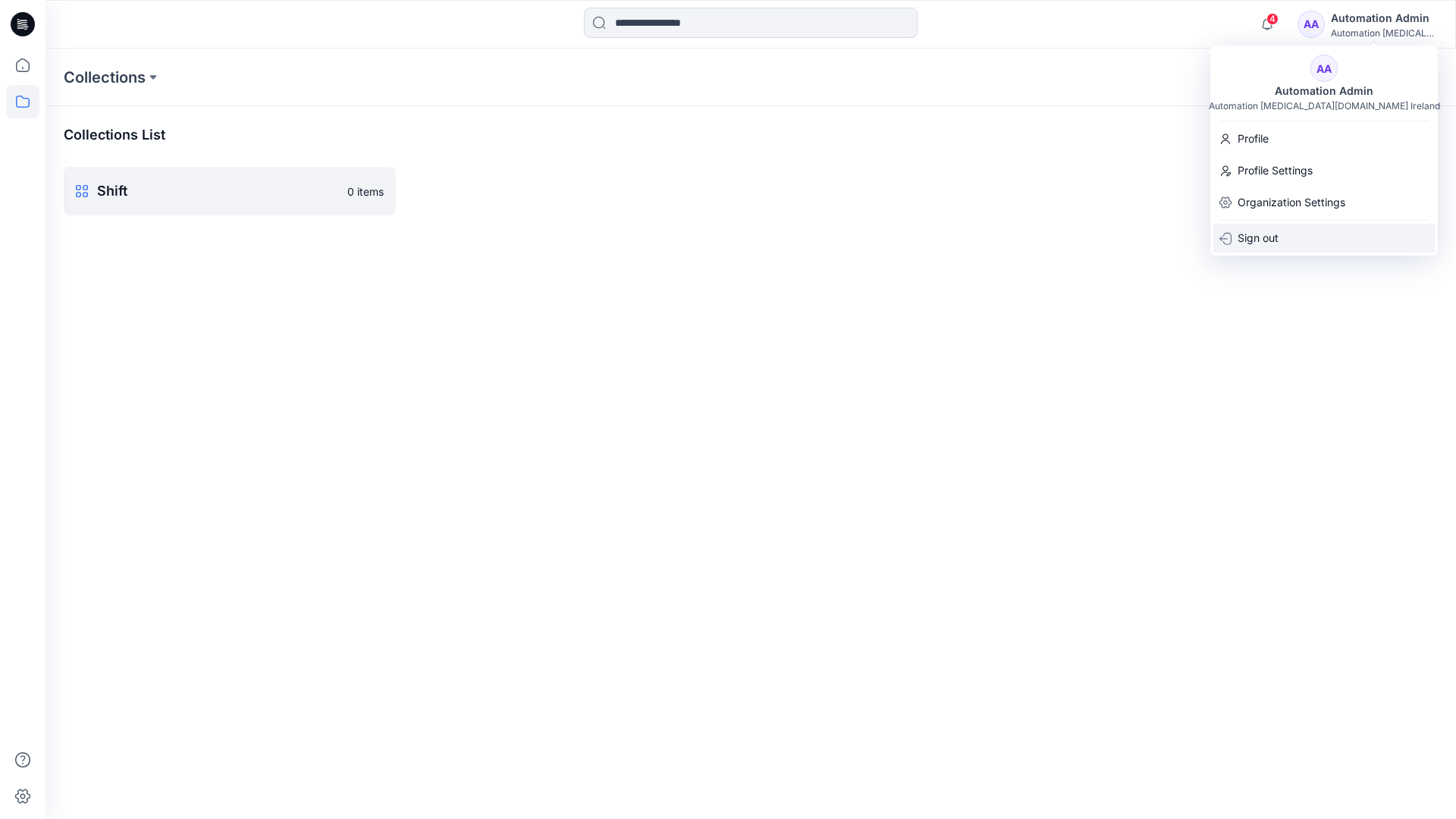
click at [1289, 234] on div "Sign out" at bounding box center [1324, 238] width 222 height 29
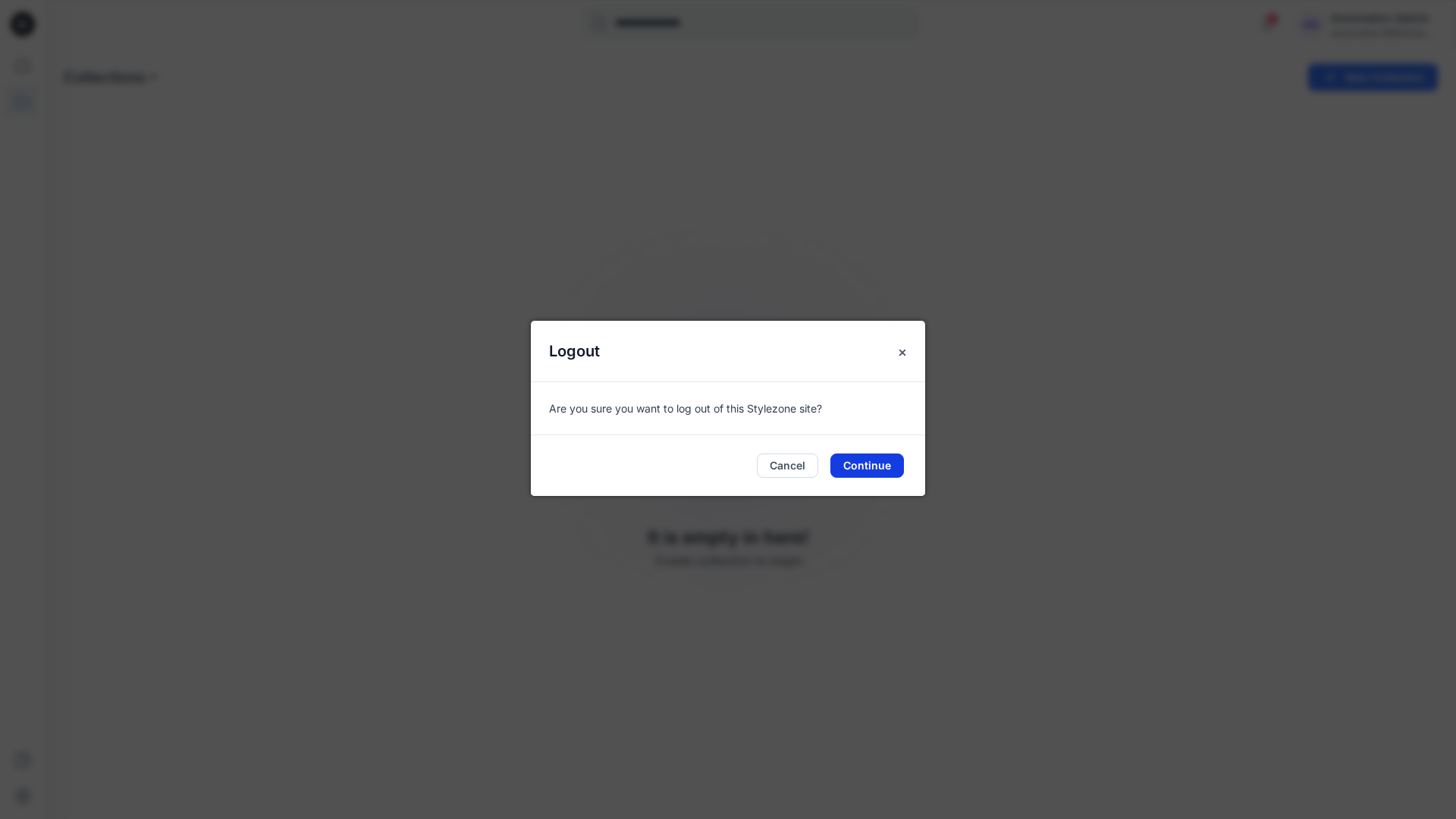
click at [868, 468] on button "Continue" at bounding box center [867, 465] width 74 height 24
